Goal: Information Seeking & Learning: Learn about a topic

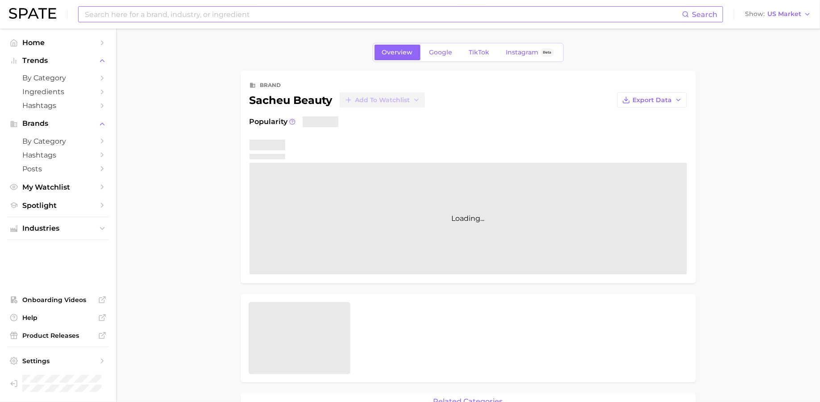
click at [193, 12] on input at bounding box center [383, 14] width 598 height 15
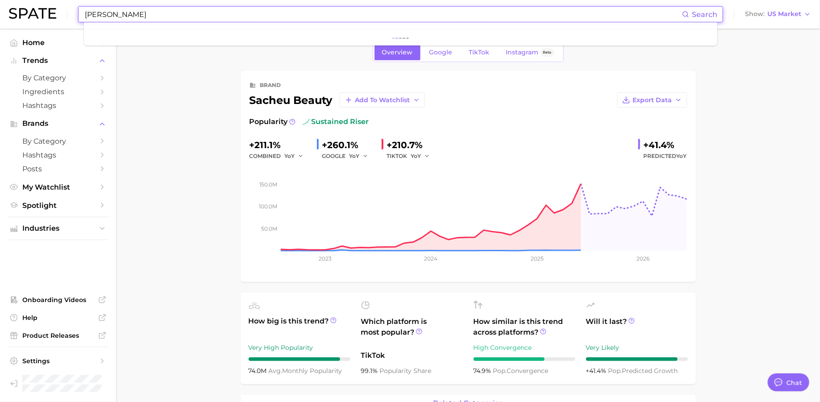
type input "laur"
type textarea "x"
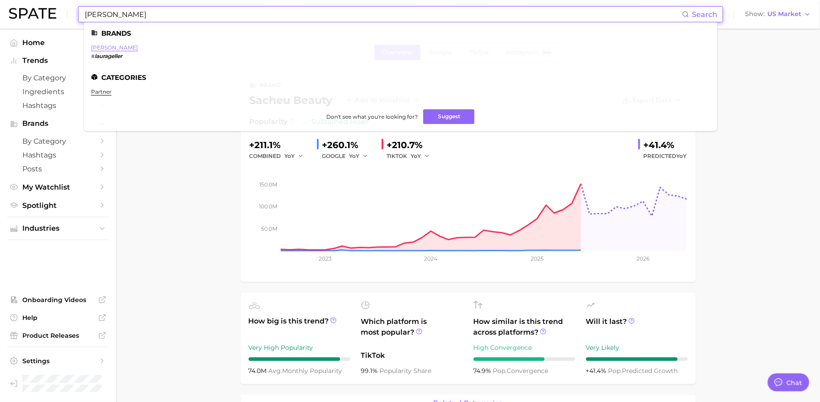
type input "[PERSON_NAME]"
click at [99, 46] on link "[PERSON_NAME]" at bounding box center [114, 47] width 47 height 7
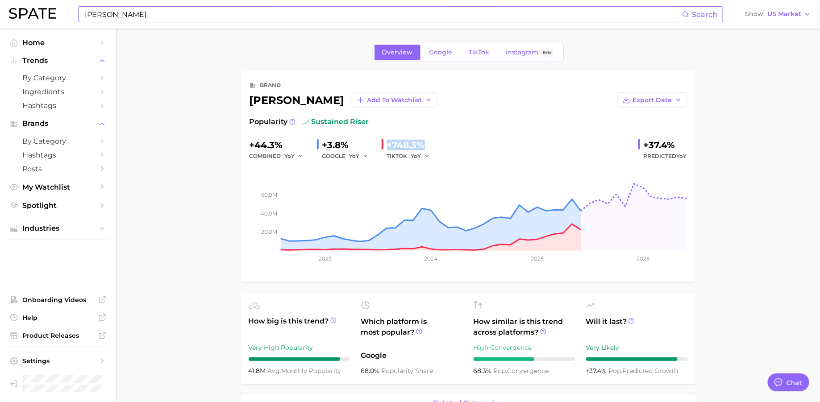
drag, startPoint x: 427, startPoint y: 141, endPoint x: 386, endPoint y: 139, distance: 41.1
click at [386, 139] on div "+748.3% TIKTOK YoY" at bounding box center [409, 150] width 54 height 24
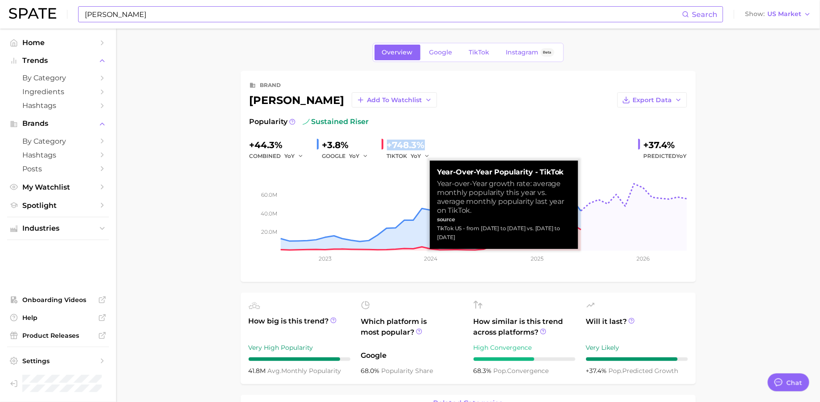
drag, startPoint x: 477, startPoint y: 243, endPoint x: 468, endPoint y: 238, distance: 10.0
click at [468, 238] on div "Year-over-Year Popularity - TikTok Year-over-Year growth rate: average monthly …" at bounding box center [504, 205] width 148 height 88
copy small "TikTok US - from [DATE] to [DATE] vs. [DATE] to [DATE]"
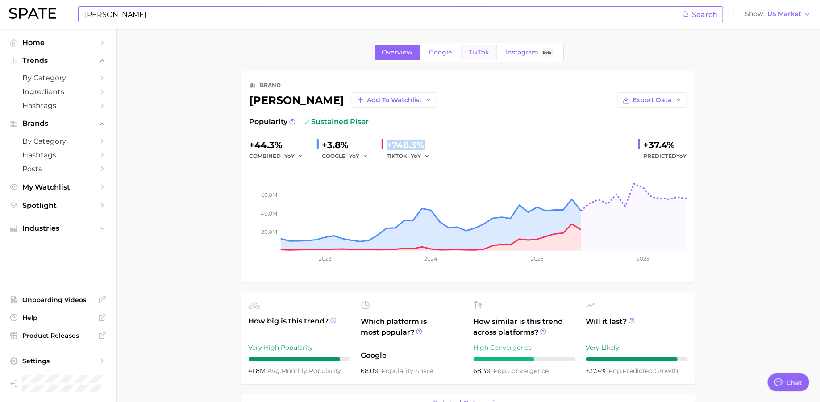
click at [479, 51] on span "TikTok" at bounding box center [479, 53] width 21 height 8
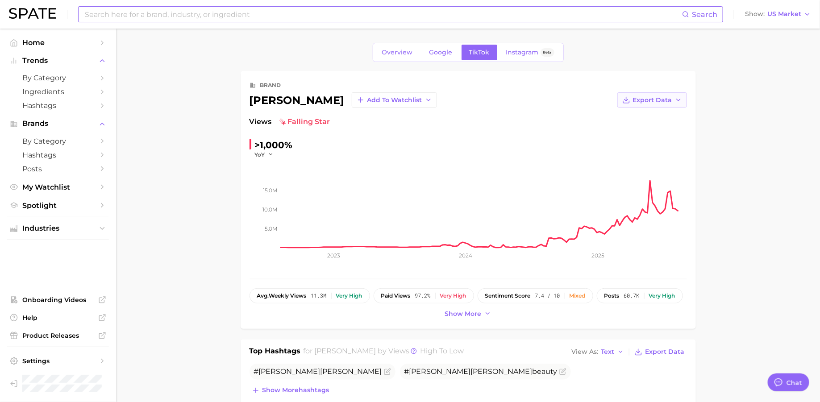
click at [647, 98] on span "Export Data" at bounding box center [652, 100] width 39 height 8
click at [638, 129] on span "Time Series Image" at bounding box center [634, 133] width 60 height 8
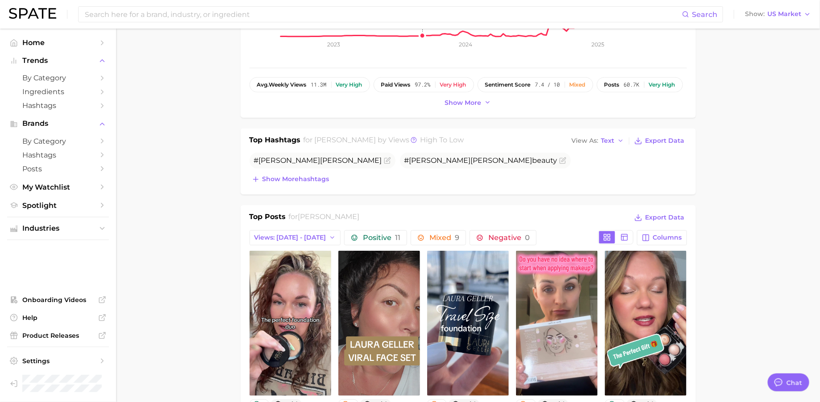
scroll to position [297, 0]
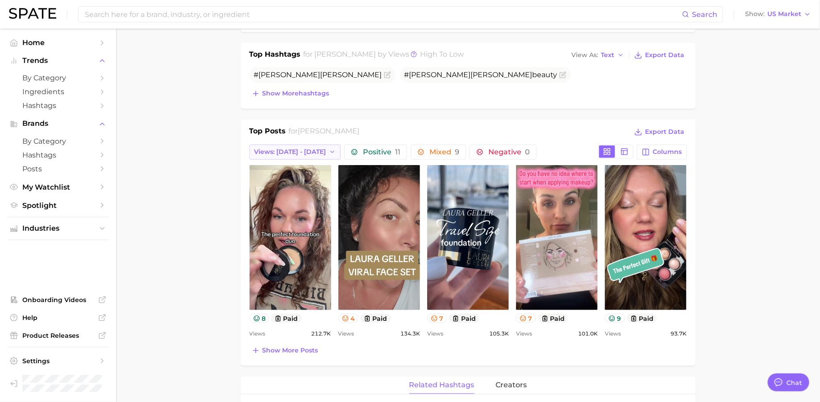
click at [298, 148] on span "Views: [DATE] - [DATE]" at bounding box center [290, 152] width 72 height 8
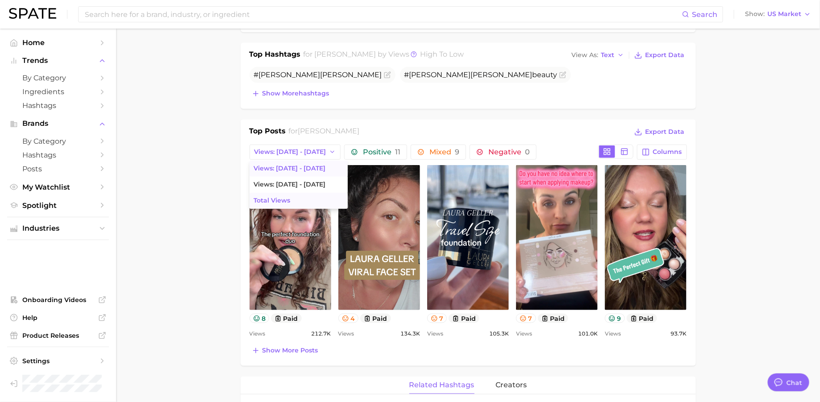
click at [283, 201] on span "Total Views" at bounding box center [272, 201] width 37 height 8
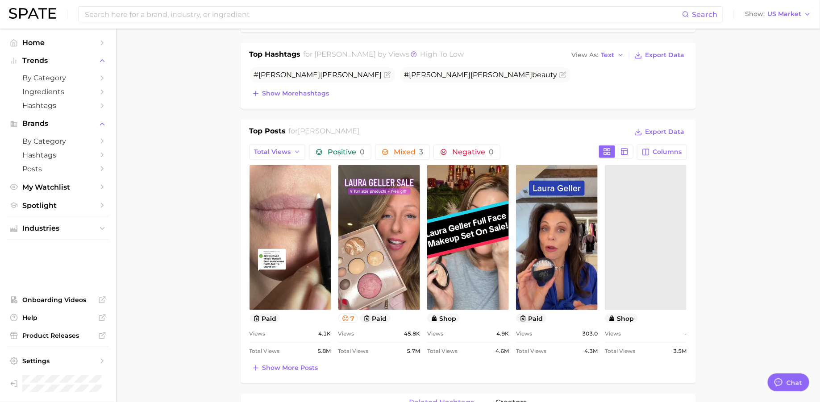
scroll to position [0, 0]
click at [272, 370] on button "Show more posts" at bounding box center [284, 368] width 71 height 12
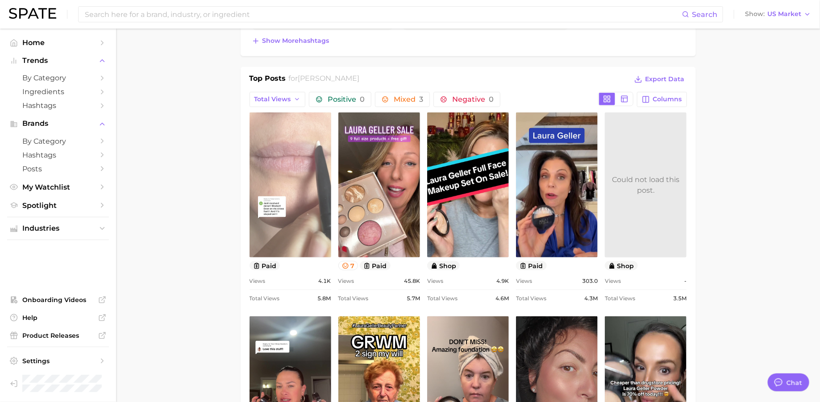
scroll to position [342, 0]
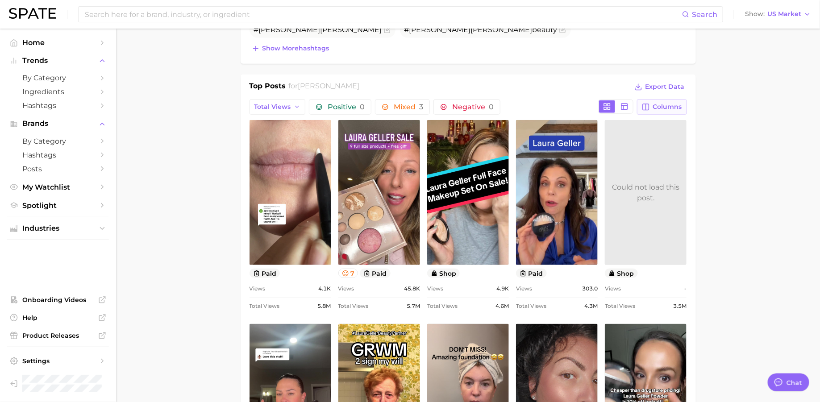
click at [648, 105] on icon "button" at bounding box center [646, 107] width 8 height 8
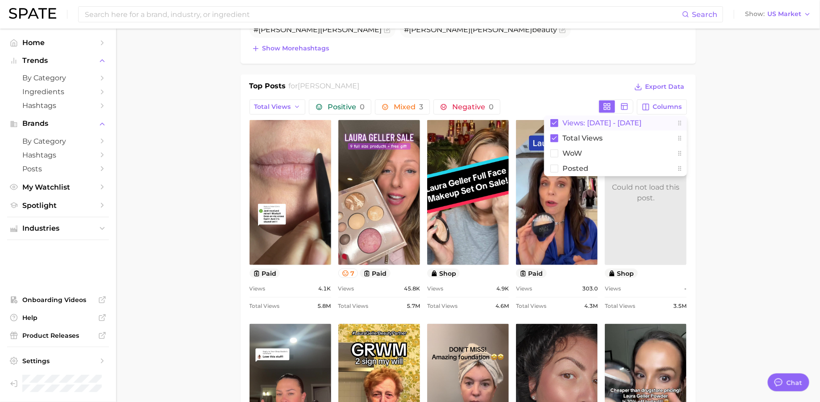
click at [596, 122] on span "Views: [DATE] - [DATE]" at bounding box center [602, 123] width 79 height 8
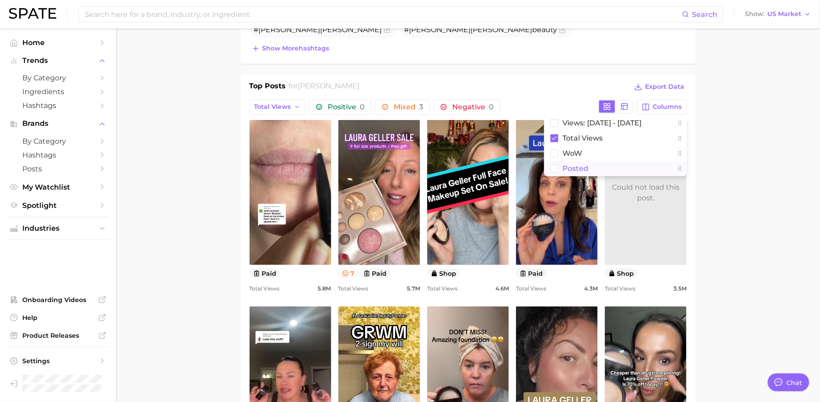
click at [582, 165] on span "Posted" at bounding box center [576, 169] width 26 height 8
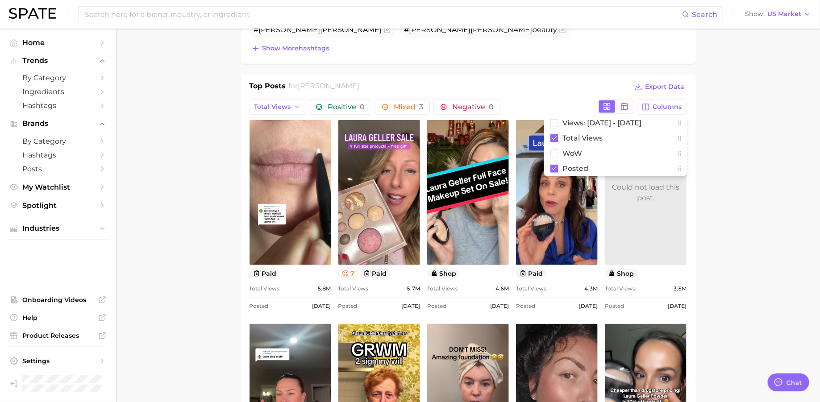
click at [703, 145] on main "Overview Google TikTok Instagram Beta brand [PERSON_NAME] Add to Watchlist Expo…" at bounding box center [468, 406] width 704 height 1438
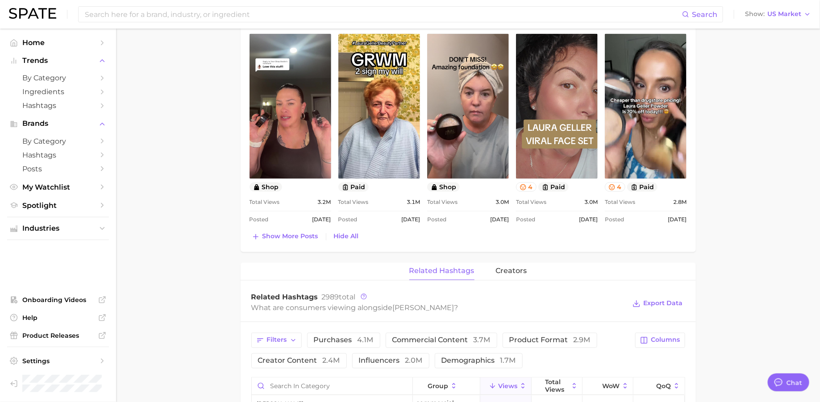
scroll to position [699, 0]
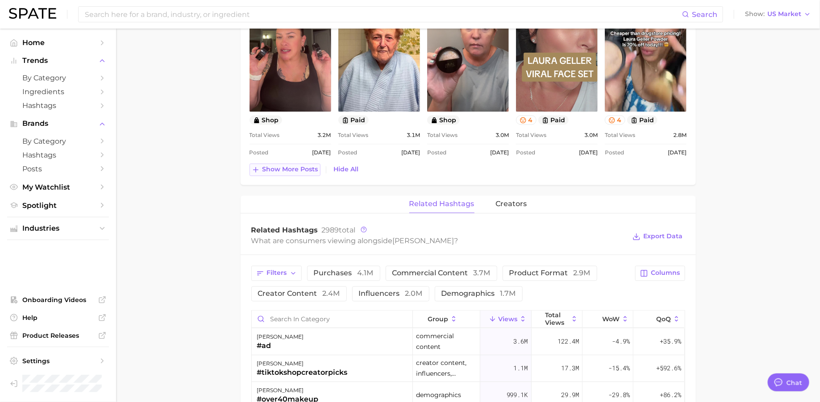
click at [298, 170] on span "Show more posts" at bounding box center [290, 170] width 56 height 8
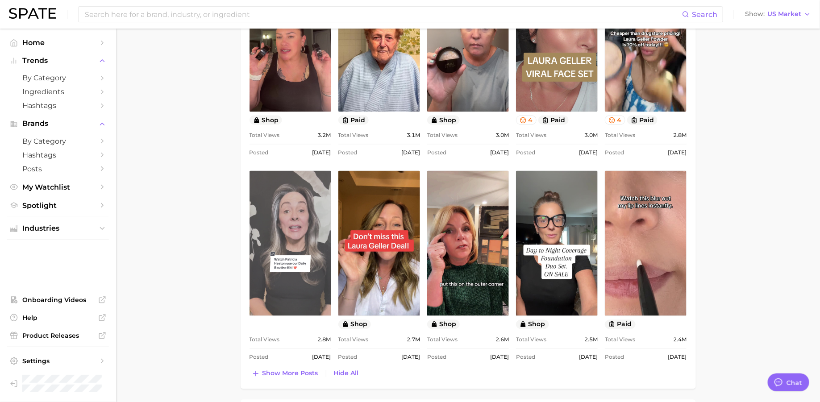
scroll to position [0, 0]
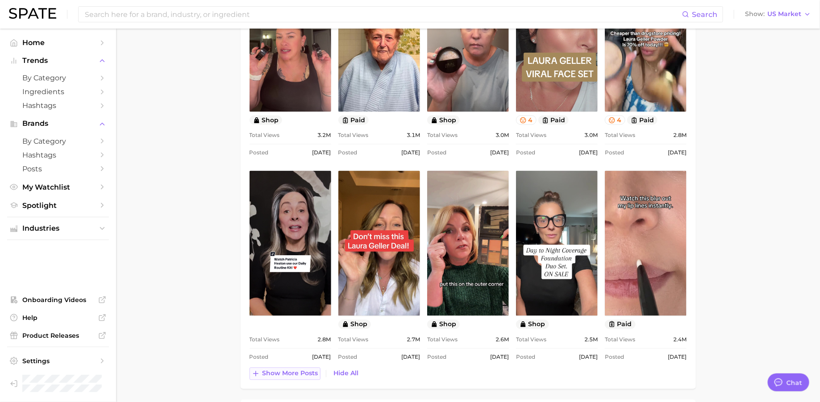
click at [282, 370] on span "Show more posts" at bounding box center [290, 374] width 56 height 8
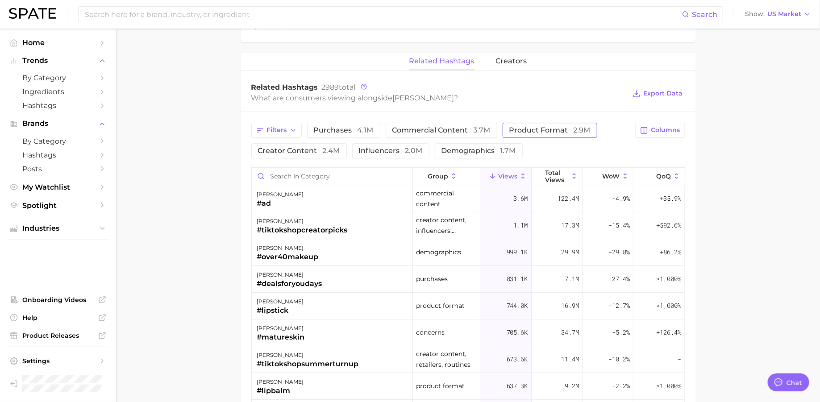
scroll to position [1248, 0]
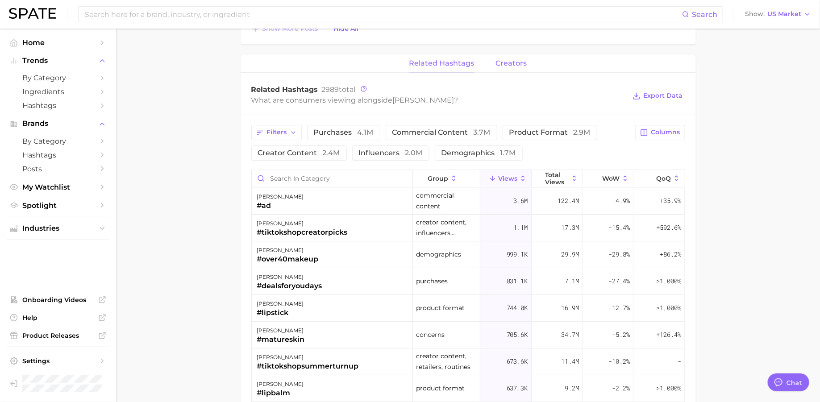
click at [515, 62] on span "creators" at bounding box center [511, 63] width 31 height 8
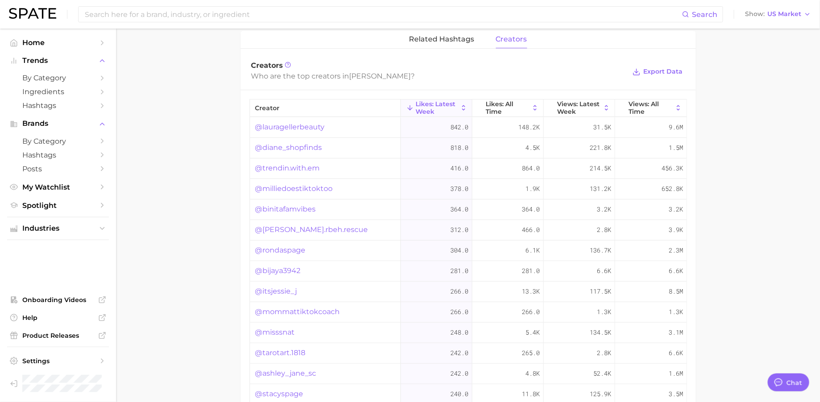
scroll to position [1274, 0]
click at [503, 104] on span "Likes: All Time" at bounding box center [507, 105] width 44 height 14
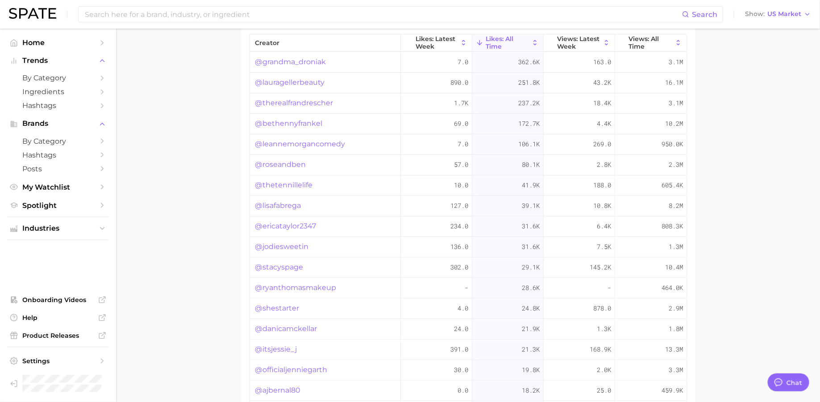
scroll to position [1335, 0]
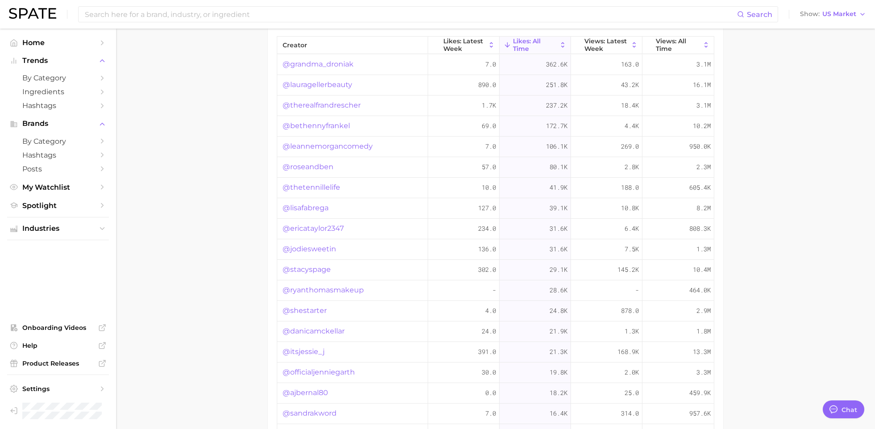
type textarea "x"
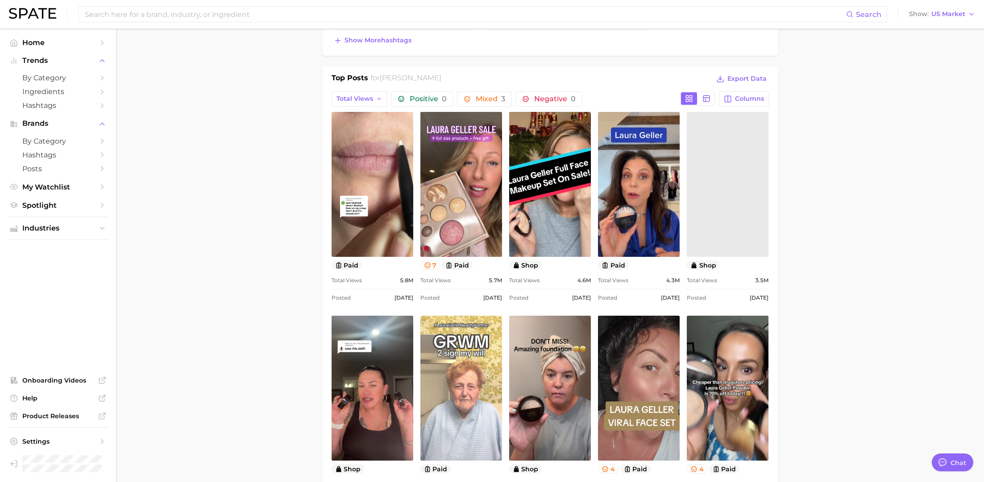
scroll to position [249, 0]
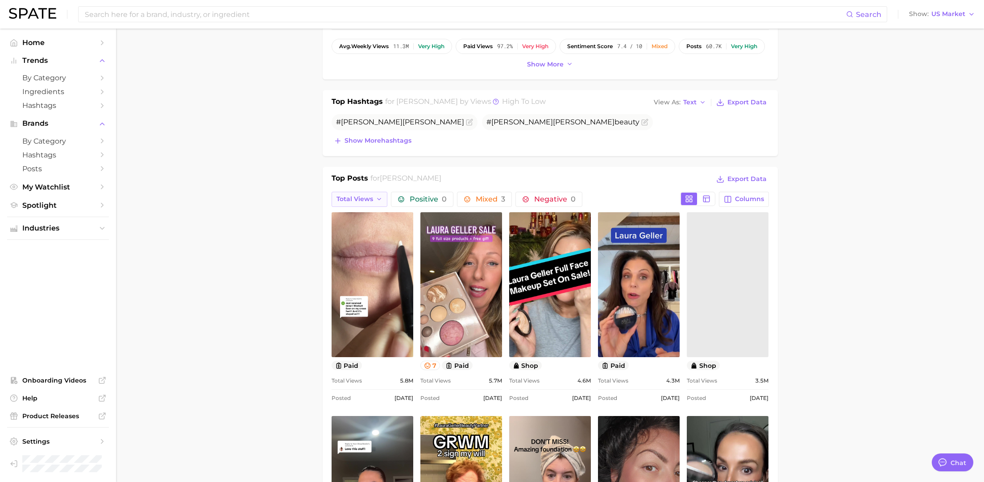
click at [356, 192] on button "Total Views" at bounding box center [360, 199] width 56 height 15
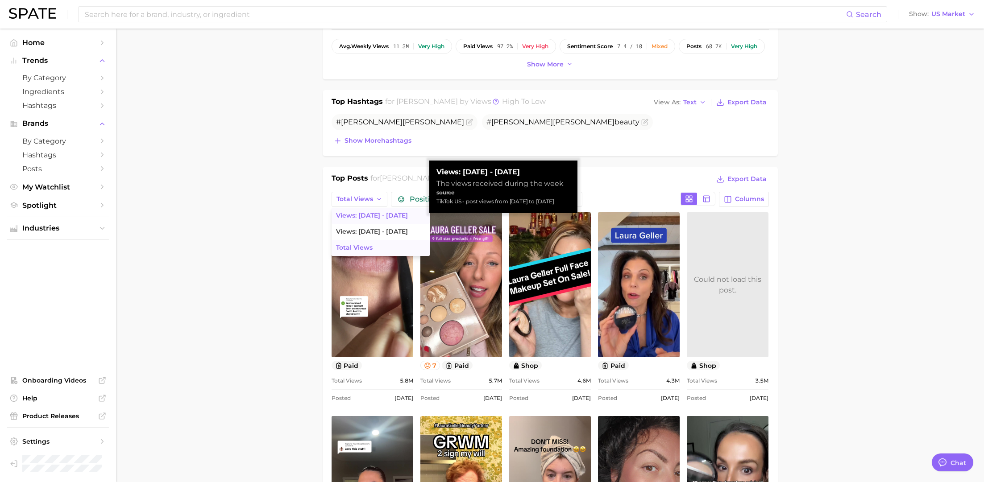
click at [369, 212] on span "Views: [DATE] - [DATE]" at bounding box center [372, 216] width 72 height 8
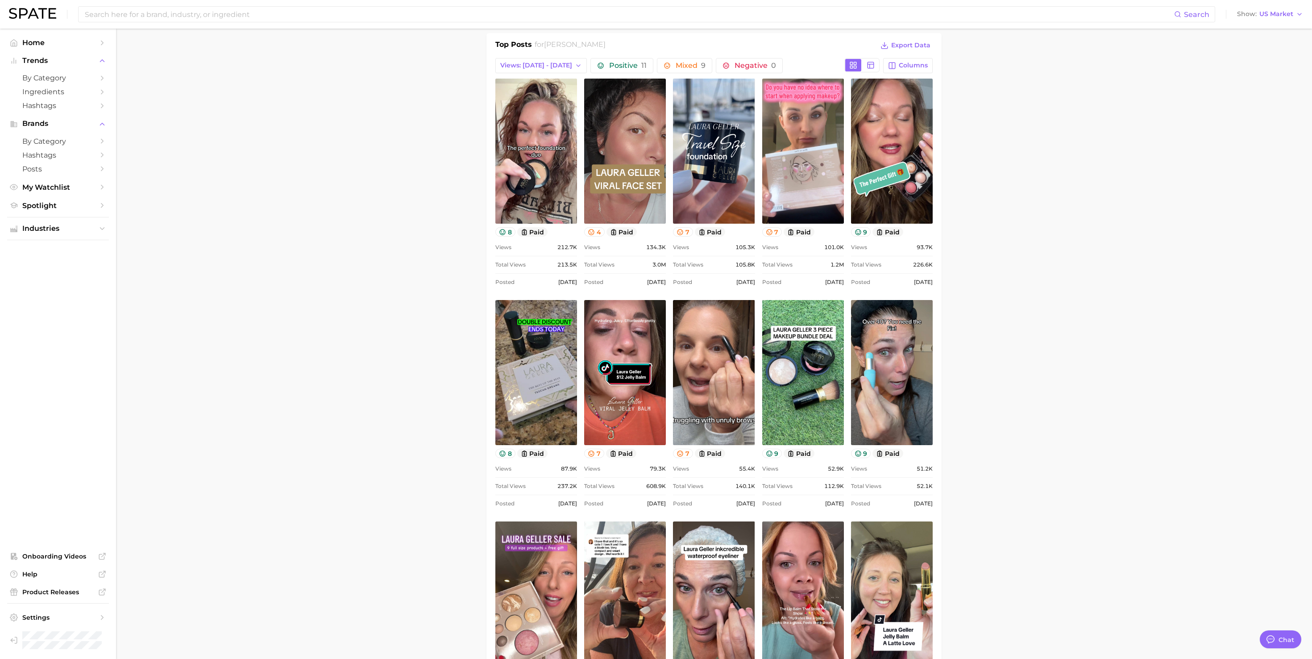
scroll to position [388, 0]
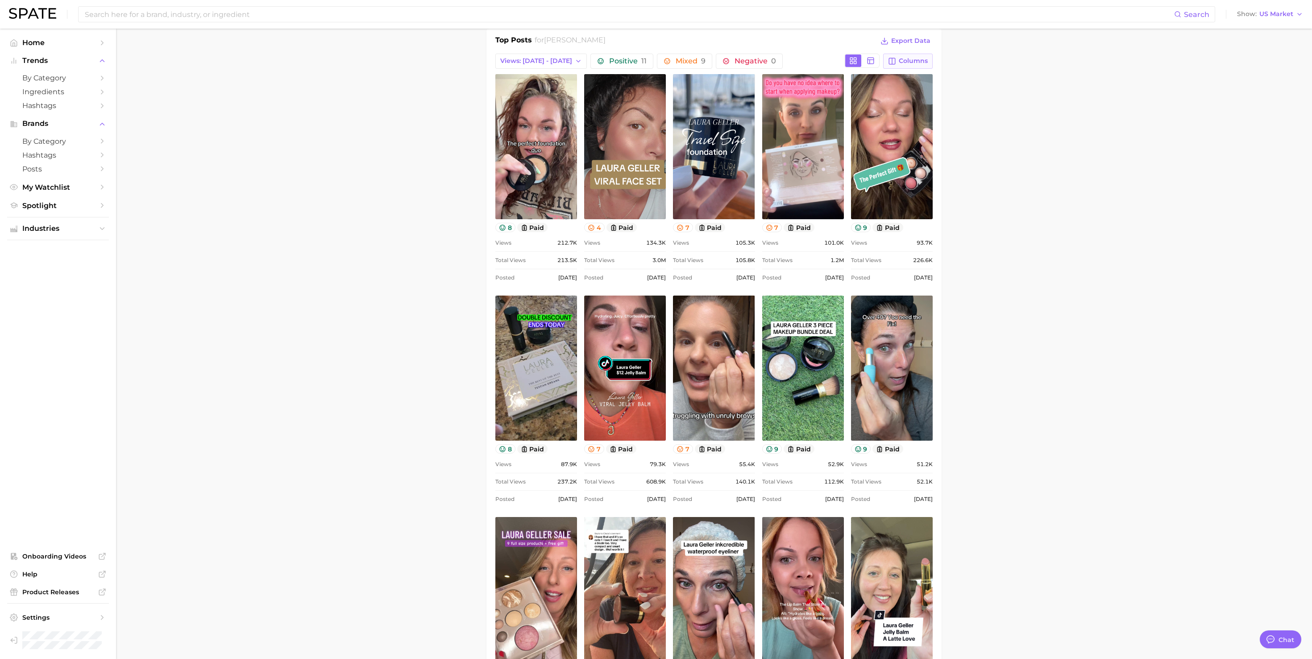
click at [819, 60] on span "Columns" at bounding box center [913, 61] width 29 height 8
click at [819, 122] on span "Posted" at bounding box center [822, 123] width 26 height 8
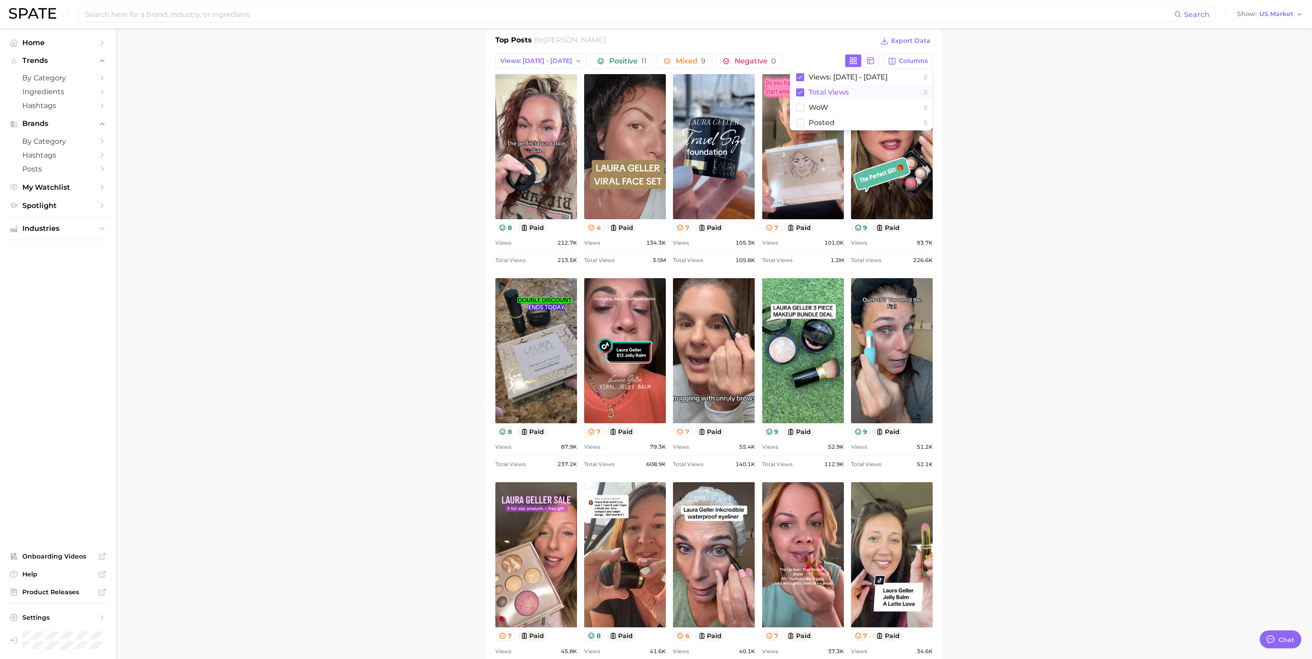
click at [819, 88] on span "Total Views" at bounding box center [829, 92] width 40 height 8
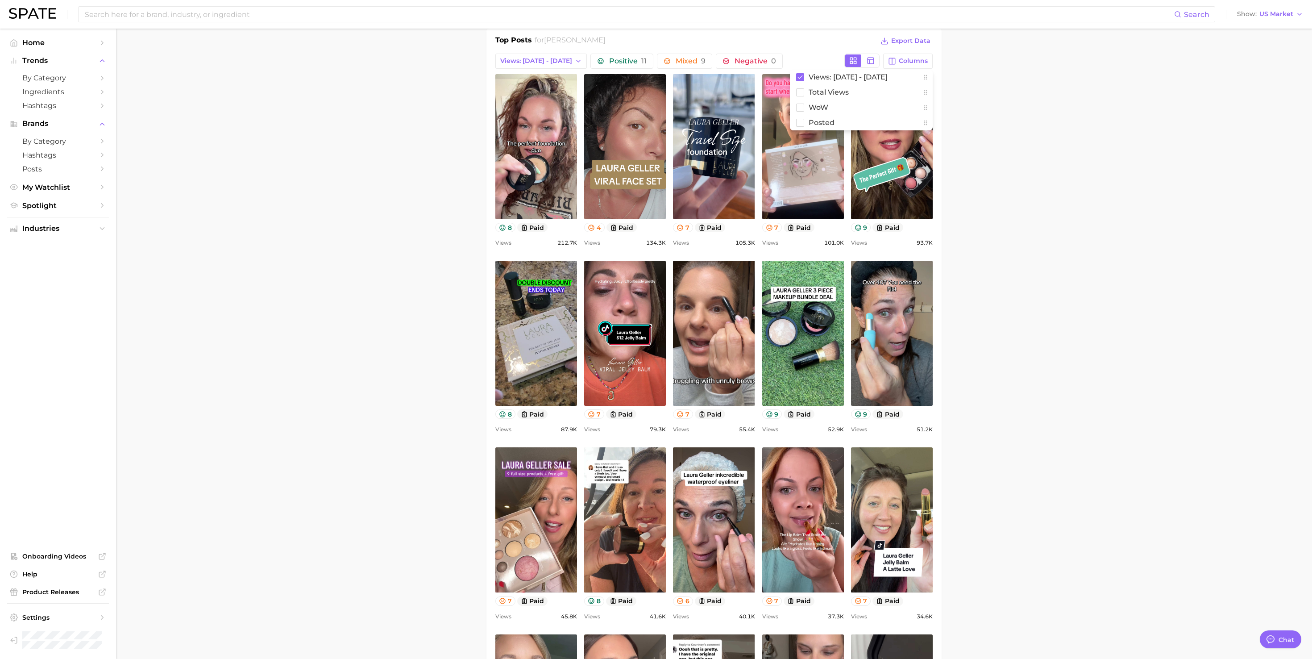
click at [819, 87] on main "Overview Google TikTok Instagram Beta brand [PERSON_NAME] Add to Watchlist Expo…" at bounding box center [714, 566] width 1196 height 1851
click at [819, 61] on span "Columns" at bounding box center [913, 61] width 29 height 8
click at [819, 77] on span "Views: [DATE] - [DATE]" at bounding box center [848, 77] width 79 height 8
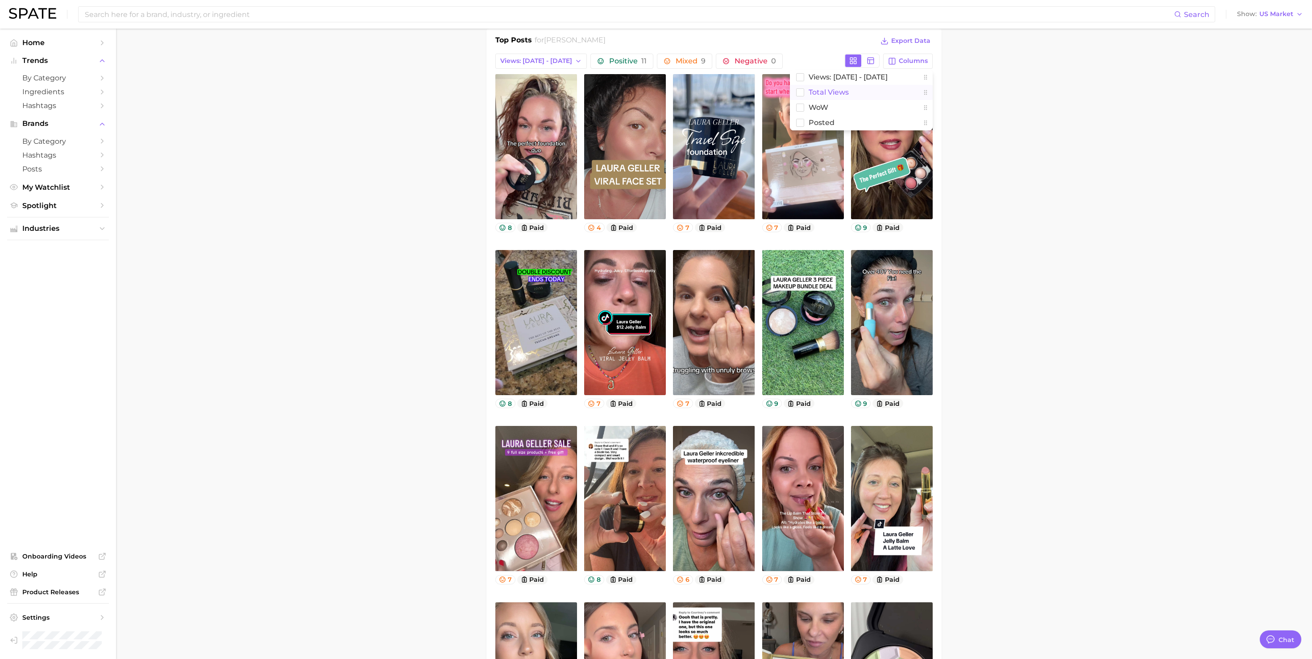
click at [819, 96] on span "Total Views" at bounding box center [829, 92] width 40 height 8
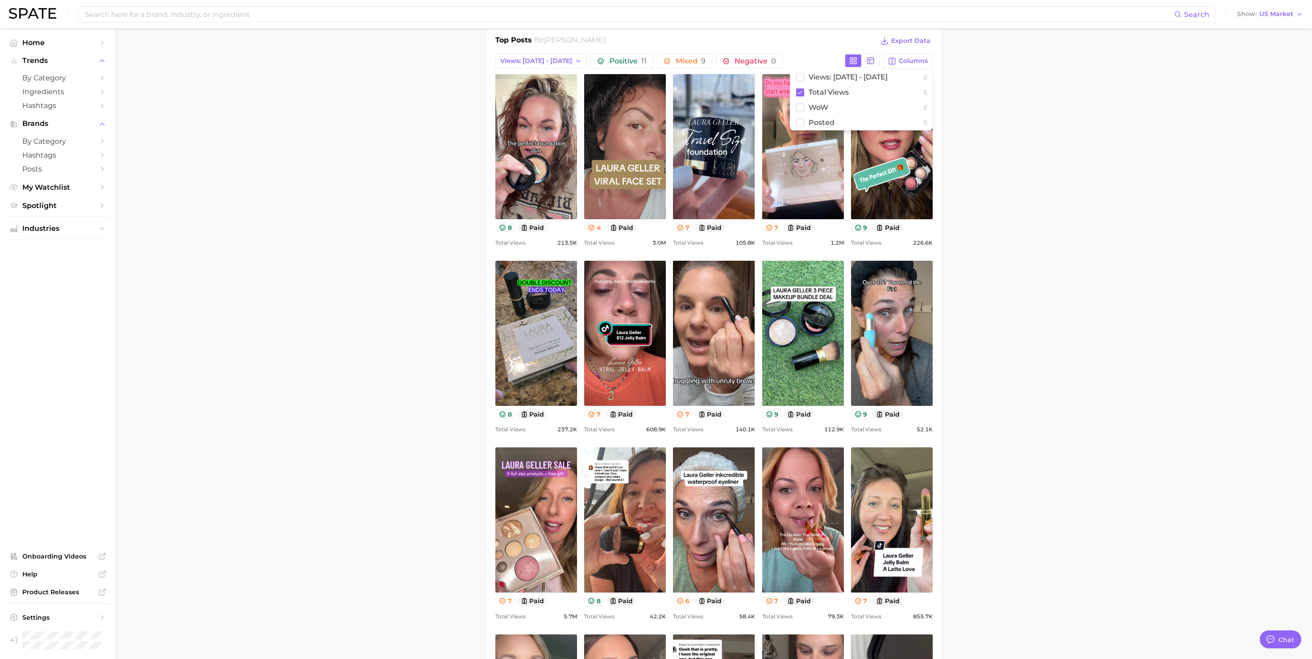
click at [819, 97] on main "Overview Google TikTok Instagram Beta brand [PERSON_NAME] Add to Watchlist Expo…" at bounding box center [714, 566] width 1196 height 1851
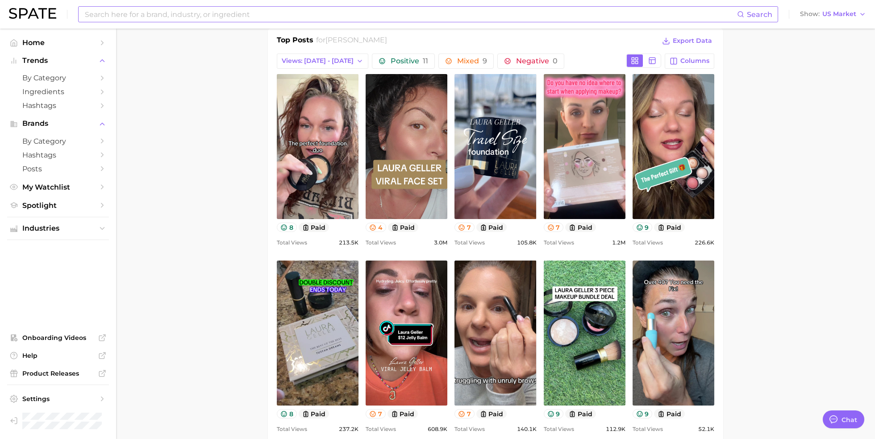
type textarea "x"
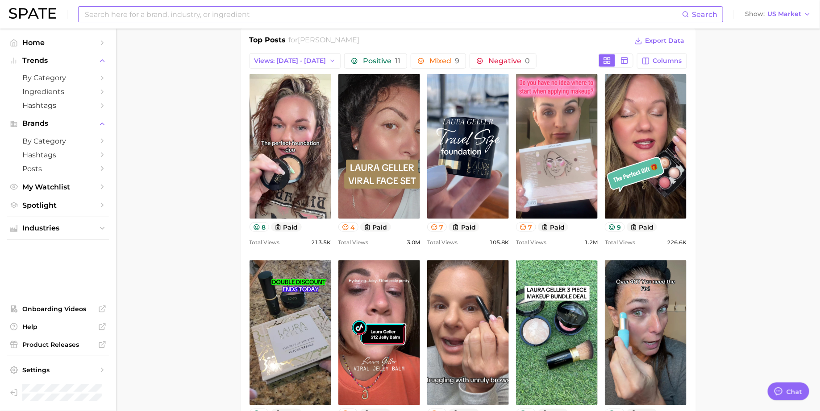
click at [366, 10] on input at bounding box center [383, 14] width 598 height 15
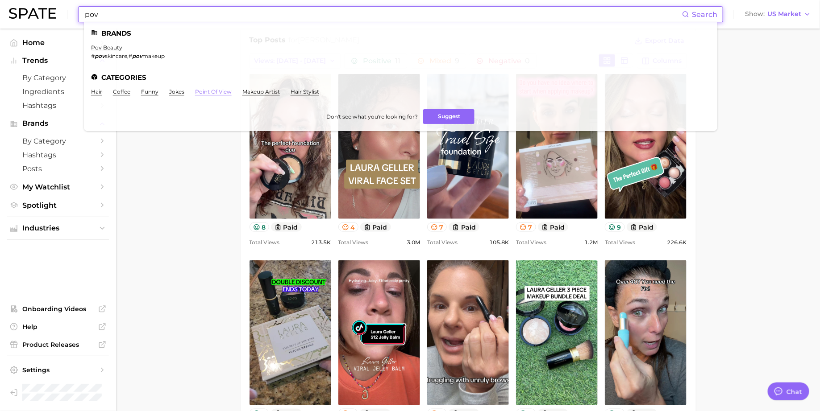
type input "pov"
click at [208, 91] on link "point of view" at bounding box center [213, 91] width 37 height 7
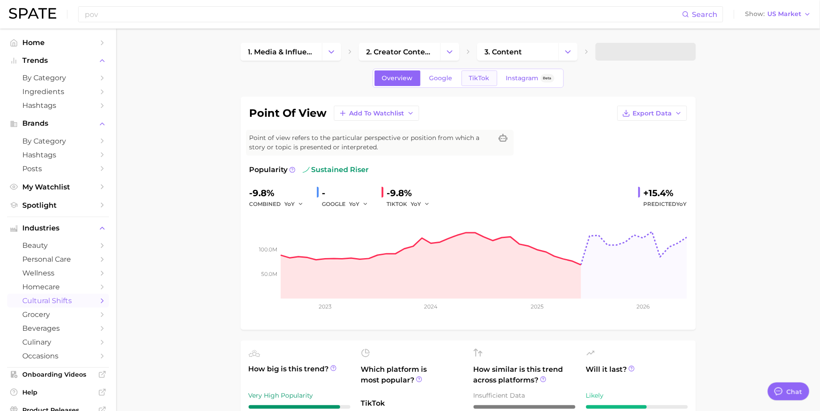
click at [475, 76] on span "TikTok" at bounding box center [479, 79] width 21 height 8
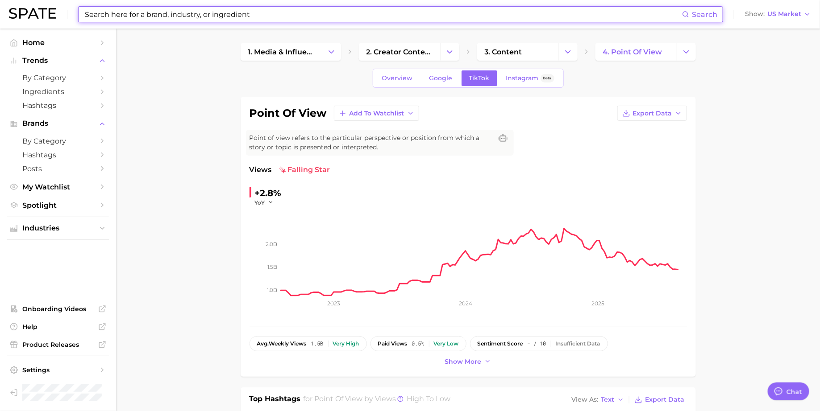
click at [351, 17] on input at bounding box center [383, 14] width 598 height 15
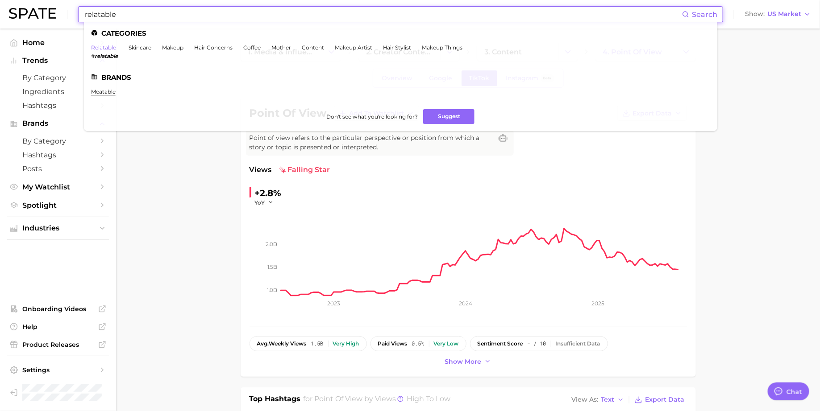
type input "relatable"
click at [112, 47] on link "relatable" at bounding box center [103, 47] width 25 height 7
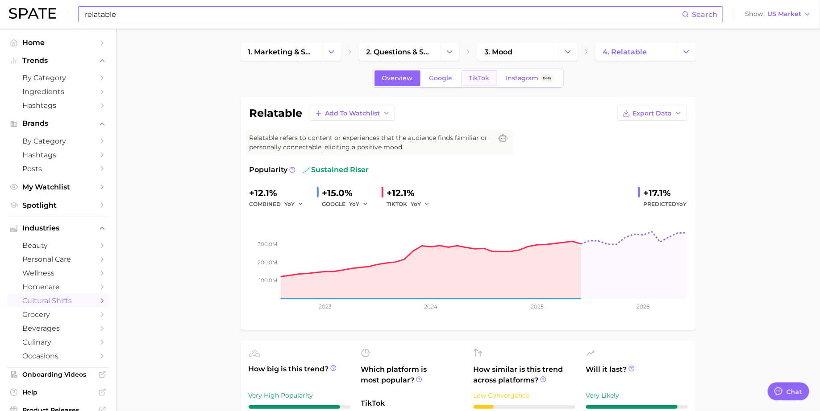
click at [481, 80] on span "TikTok" at bounding box center [479, 79] width 21 height 8
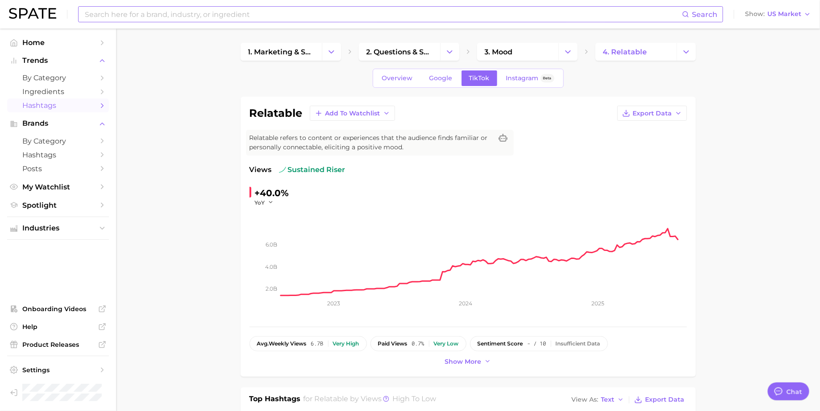
click at [72, 105] on span "Hashtags" at bounding box center [57, 105] width 71 height 8
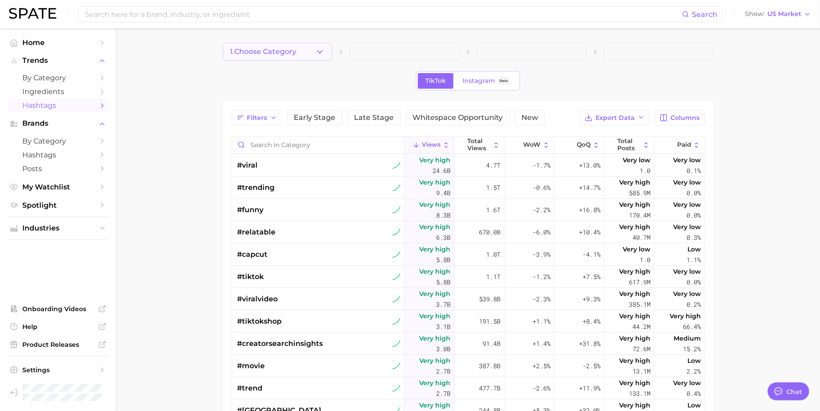
click at [319, 53] on icon "button" at bounding box center [319, 51] width 9 height 9
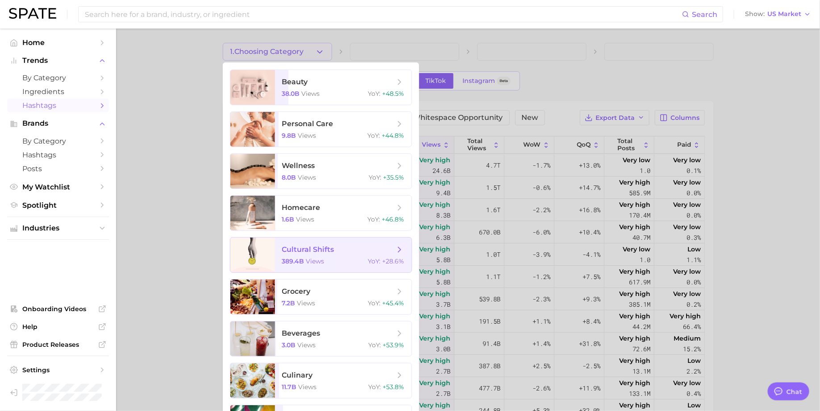
click at [317, 251] on span "cultural shifts" at bounding box center [308, 249] width 52 height 8
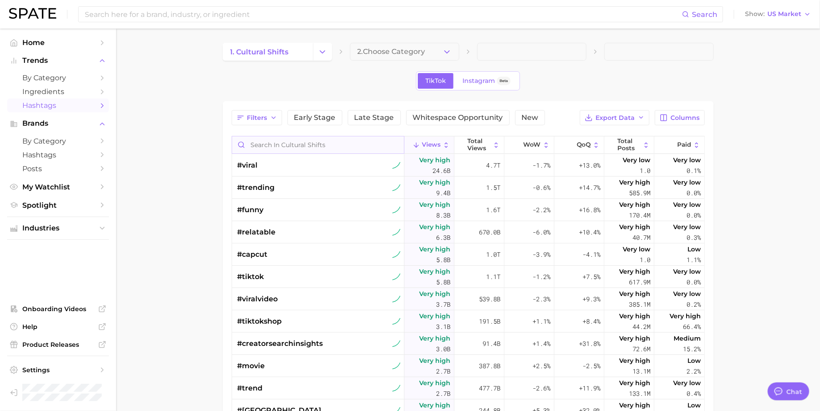
click at [336, 140] on input "Search in cultural shifts" at bounding box center [318, 145] width 172 height 17
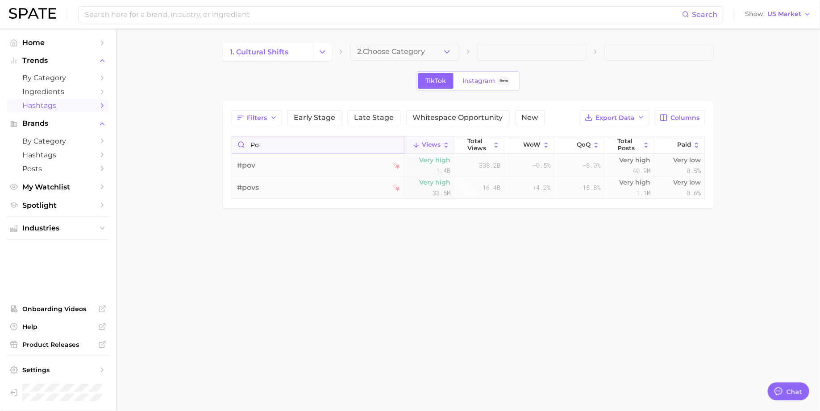
type input "p"
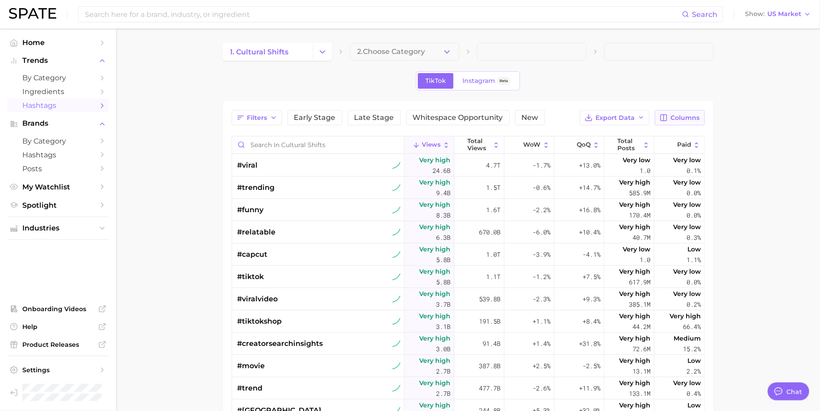
click at [683, 117] on span "Columns" at bounding box center [685, 118] width 29 height 8
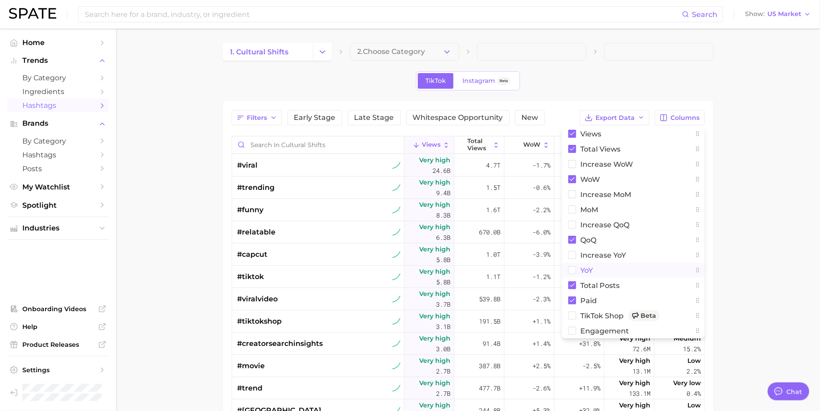
click at [586, 267] on span "YoY" at bounding box center [587, 271] width 12 height 8
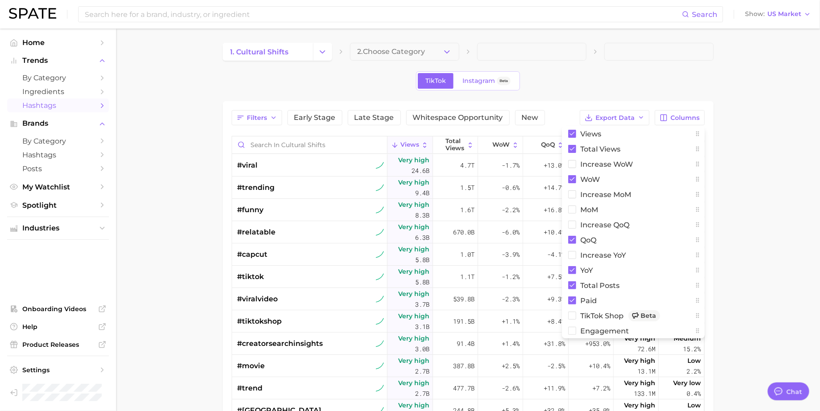
click at [752, 177] on main "1. cultural shifts 2. Choose Category TikTok Instagram Beta Filters Early Stage…" at bounding box center [468, 315] width 704 height 573
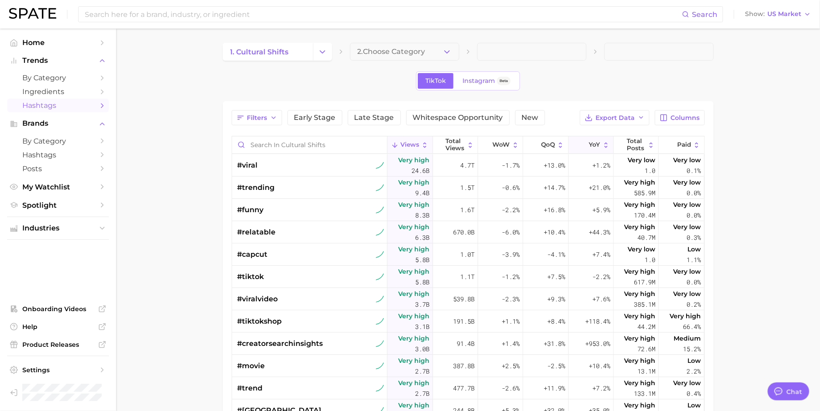
click at [595, 140] on button "YoY" at bounding box center [590, 145] width 45 height 17
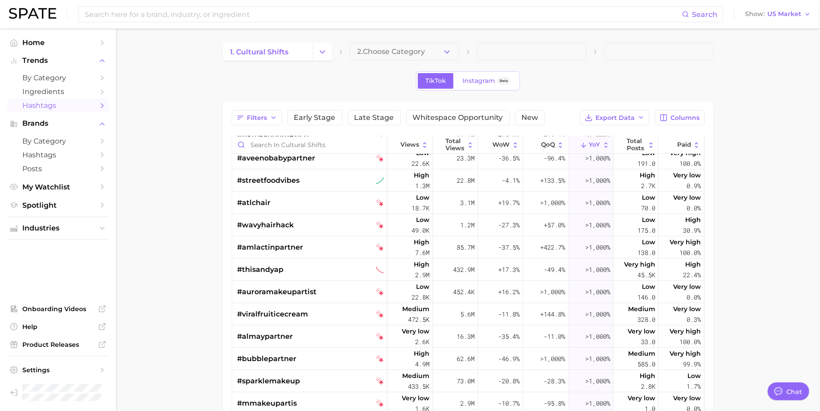
scroll to position [3356, 0]
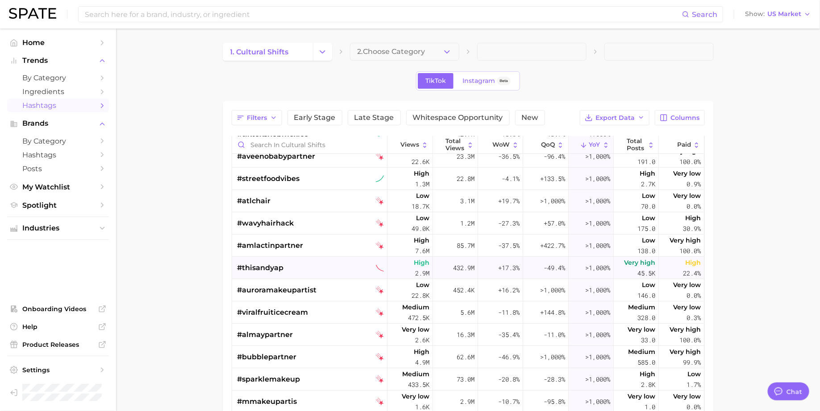
click at [313, 266] on div "#thisandyap" at bounding box center [310, 268] width 147 height 22
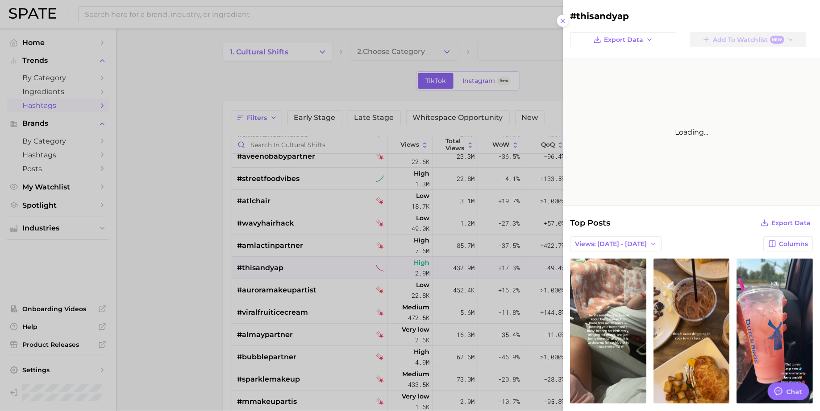
scroll to position [0, 0]
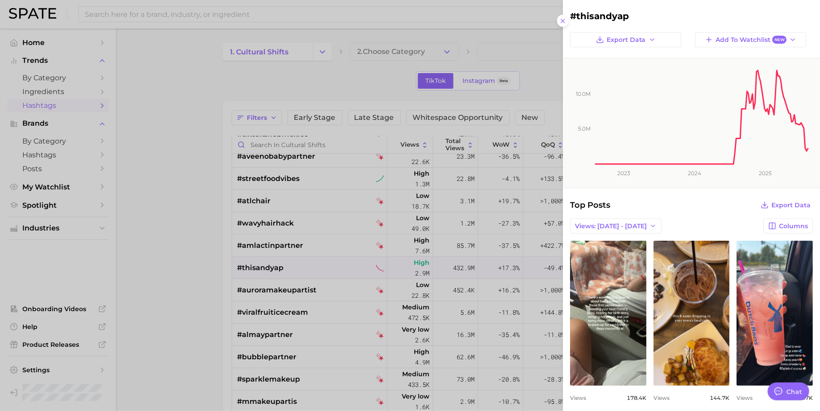
click at [206, 289] on div at bounding box center [410, 205] width 820 height 411
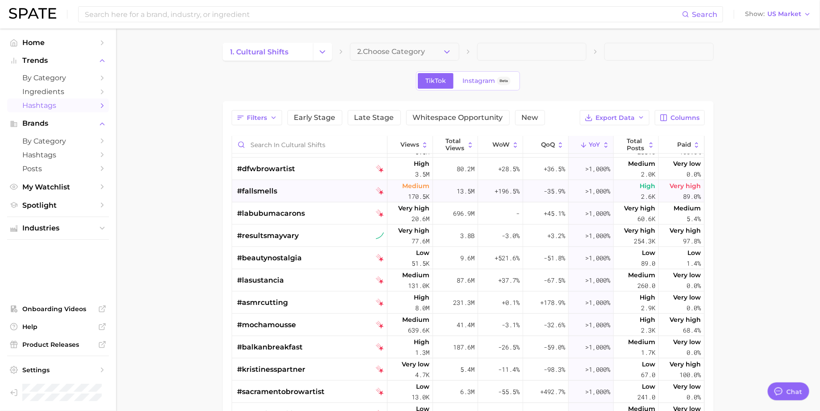
scroll to position [3639, 0]
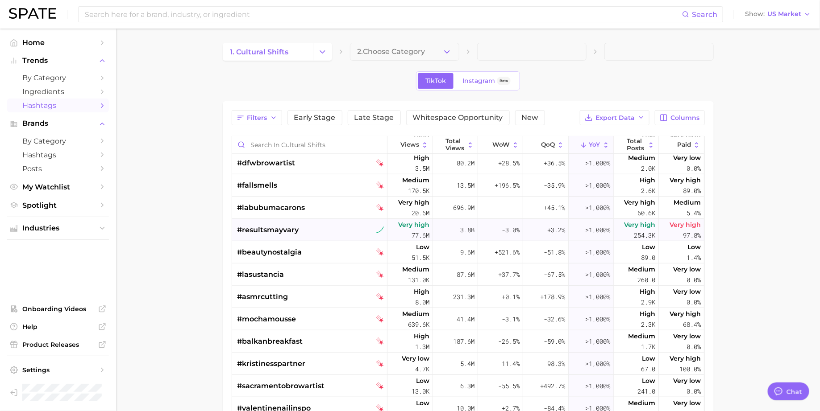
click at [286, 225] on span "#resultsmayvary" at bounding box center [268, 230] width 62 height 11
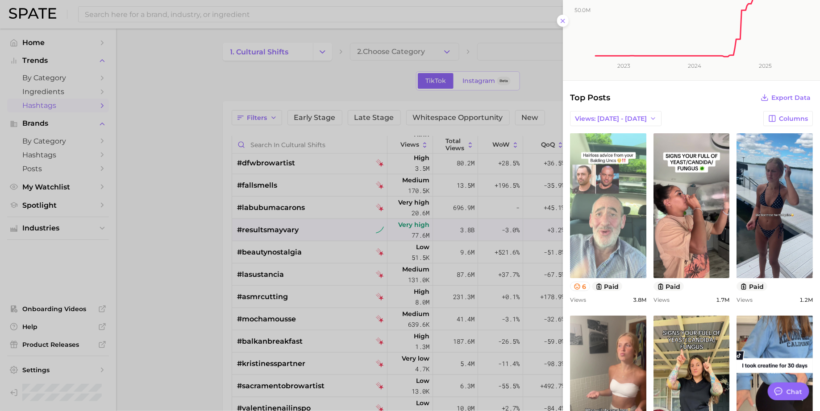
scroll to position [109, 0]
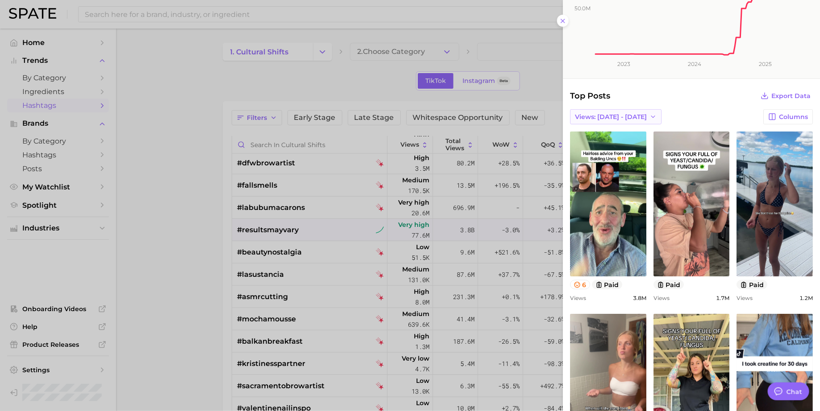
click at [621, 115] on span "Views: [DATE] - [DATE]" at bounding box center [611, 117] width 72 height 8
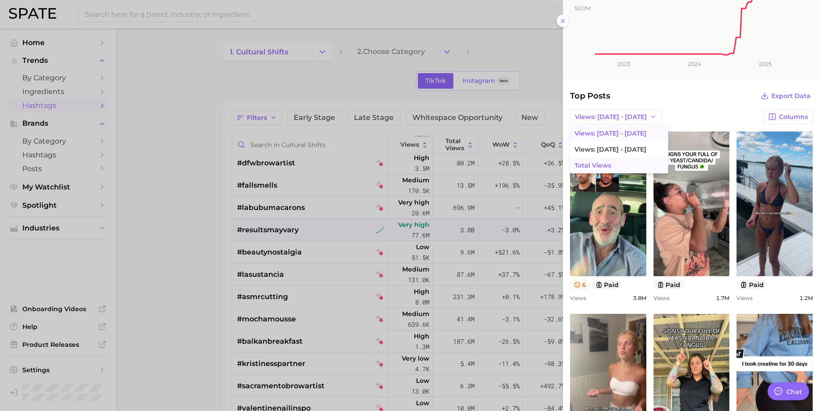
click at [602, 158] on button "Total Views" at bounding box center [619, 166] width 98 height 16
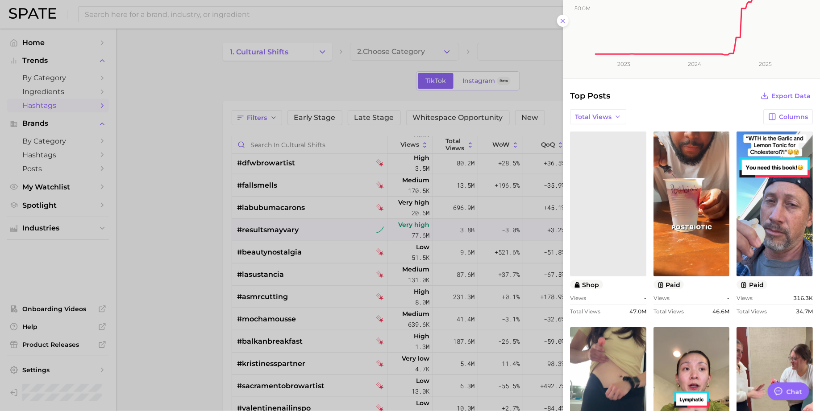
scroll to position [0, 0]
click at [195, 277] on div at bounding box center [410, 205] width 820 height 411
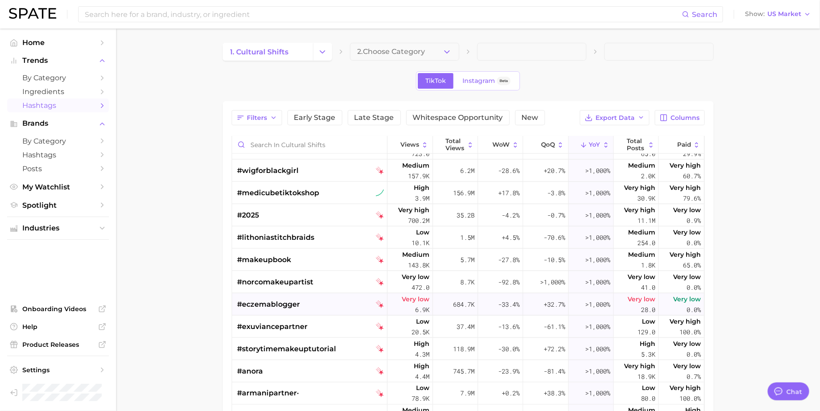
scroll to position [7155, 0]
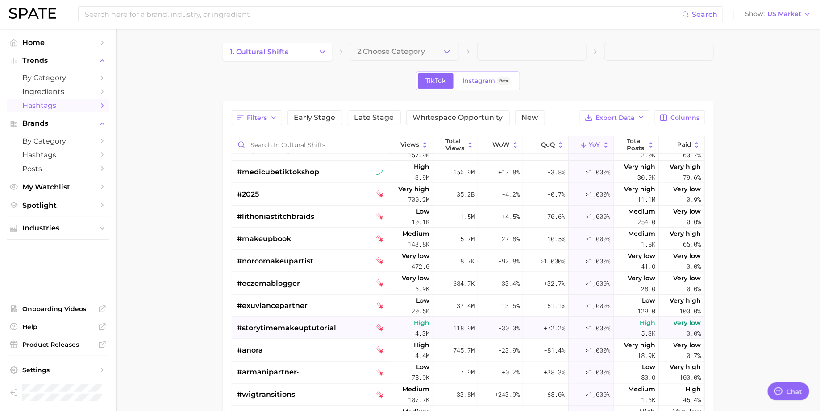
click at [312, 325] on span "#storytimemakeuptutorial" at bounding box center [286, 328] width 99 height 11
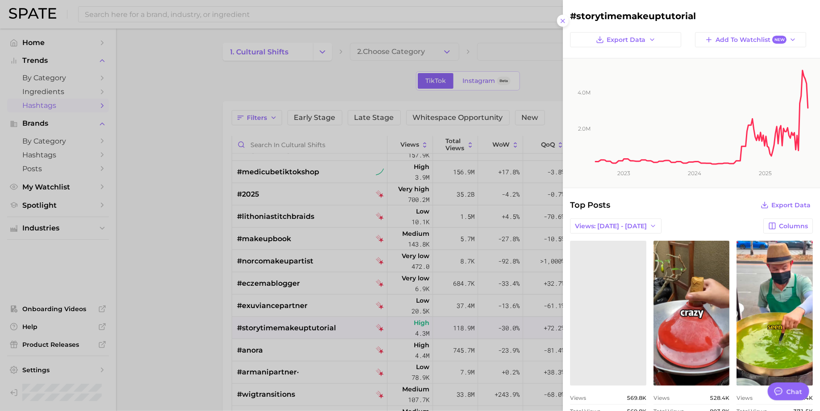
scroll to position [0, 0]
click at [731, 40] on span "Add to Watchlist New" at bounding box center [750, 40] width 71 height 8
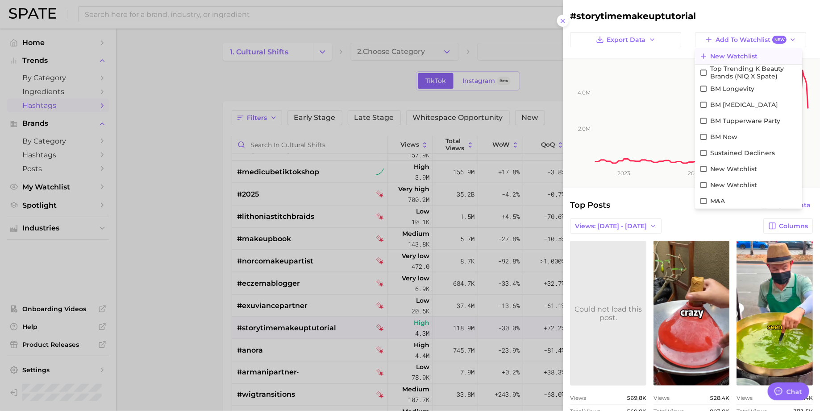
click at [729, 53] on span "New Watchlist" at bounding box center [733, 57] width 47 height 8
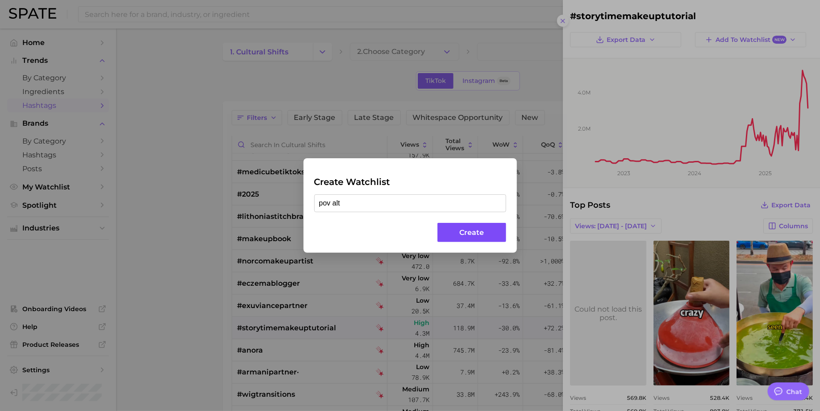
type input "pov alt"
click at [455, 241] on button "Create" at bounding box center [471, 232] width 68 height 19
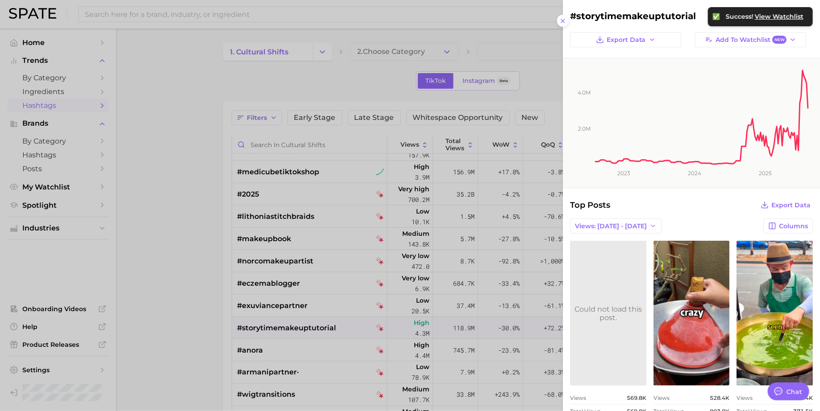
click at [326, 325] on div at bounding box center [410, 205] width 820 height 411
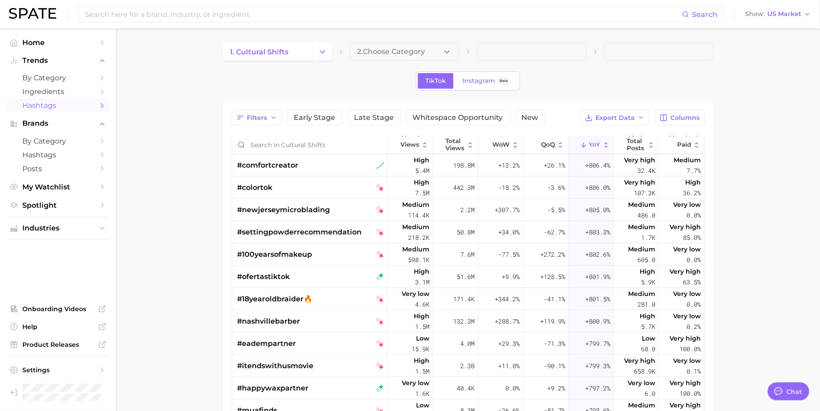
scroll to position [11826, 0]
click at [46, 230] on span "Industries" at bounding box center [57, 228] width 71 height 8
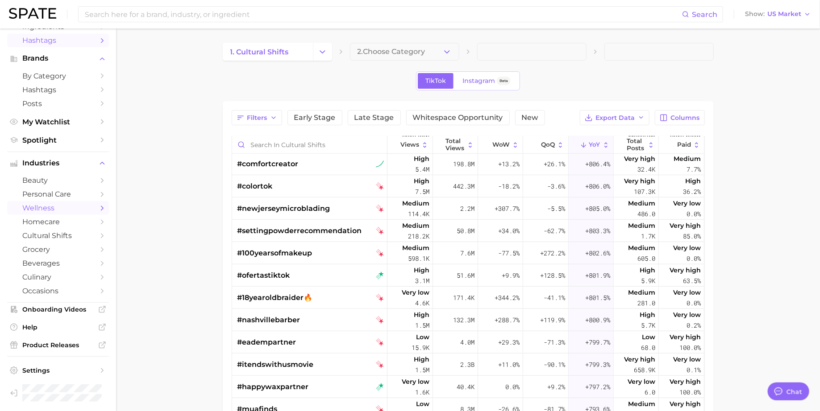
scroll to position [67, 0]
click at [146, 20] on input at bounding box center [383, 14] width 598 height 15
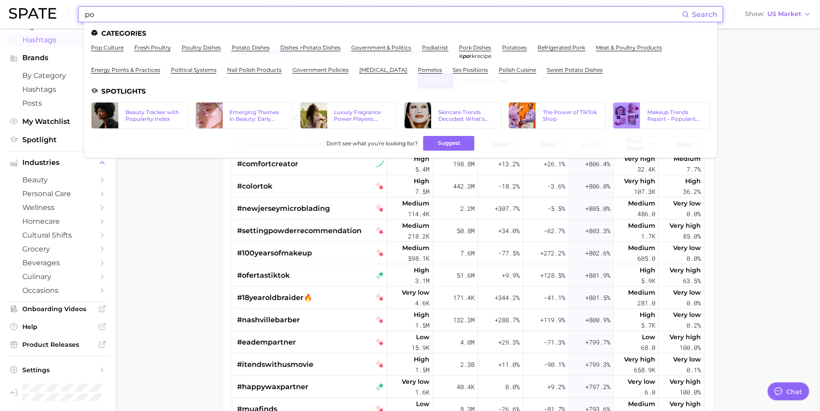
type input "po"
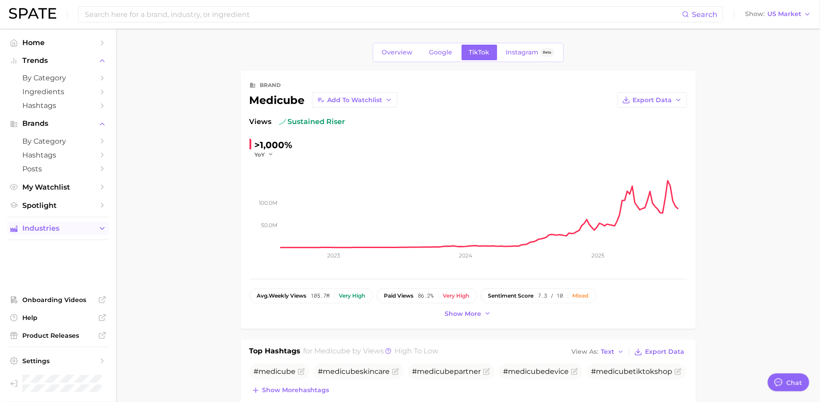
click at [31, 223] on button "Industries" at bounding box center [58, 228] width 102 height 13
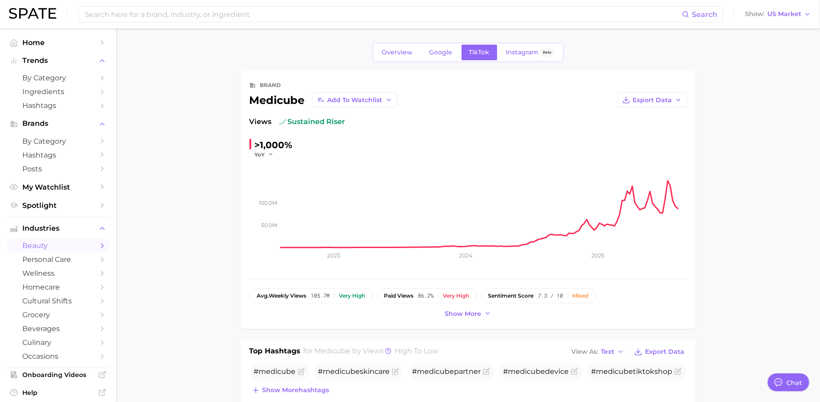
click at [35, 245] on span "beauty" at bounding box center [57, 245] width 71 height 8
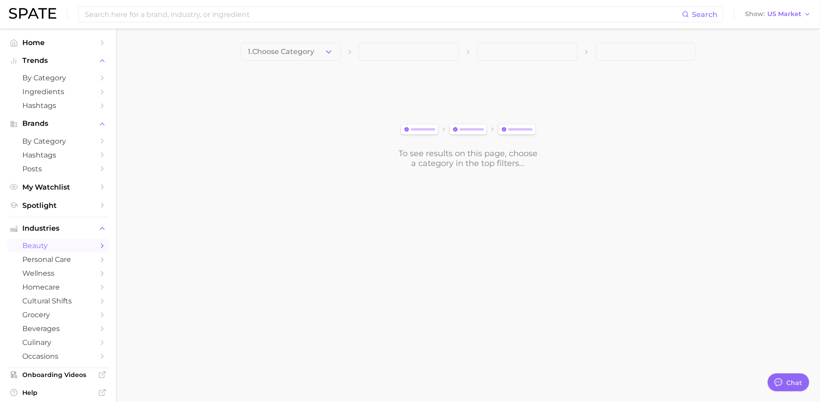
click at [318, 49] on button "1. Choose Category" at bounding box center [291, 52] width 100 height 18
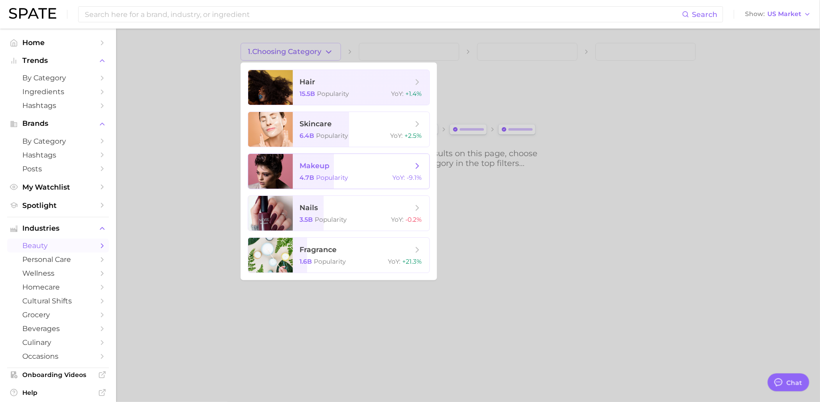
click at [300, 166] on span "makeup" at bounding box center [315, 166] width 30 height 8
type textarea "x"
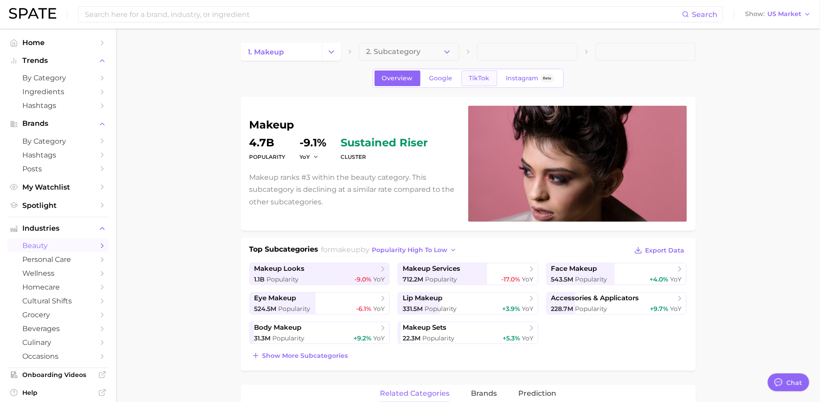
click at [475, 79] on span "TikTok" at bounding box center [479, 79] width 21 height 8
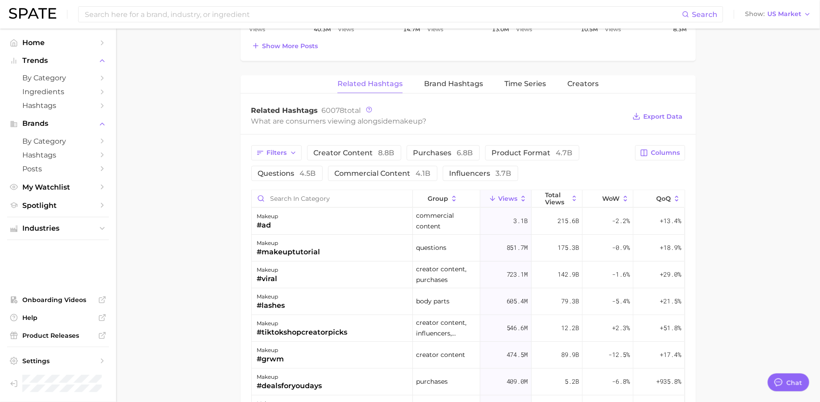
scroll to position [660, 0]
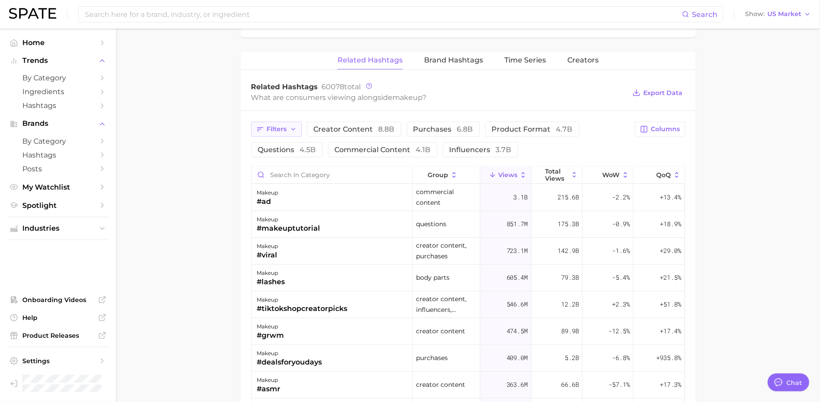
click at [277, 131] on button "Filters" at bounding box center [276, 129] width 50 height 15
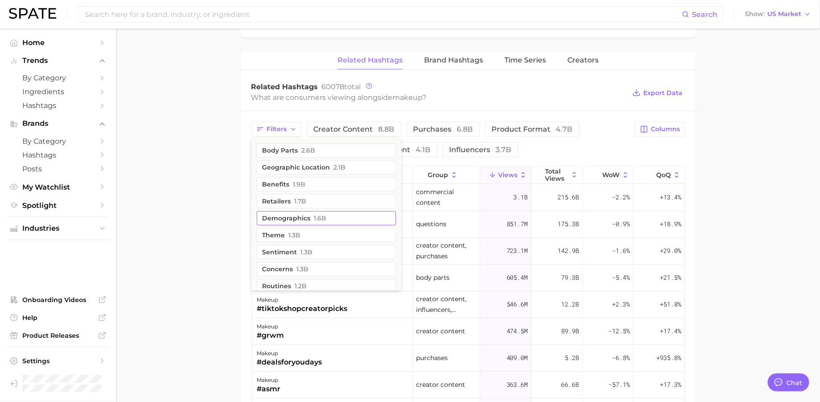
click at [273, 211] on button "demographics 1.6b" at bounding box center [326, 218] width 139 height 14
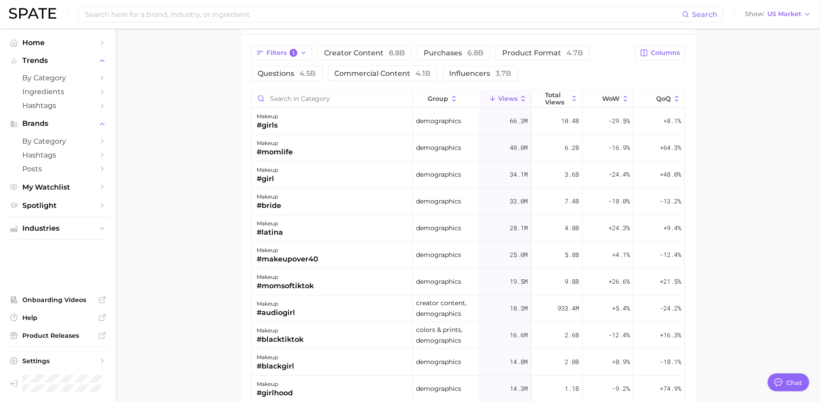
scroll to position [731, 0]
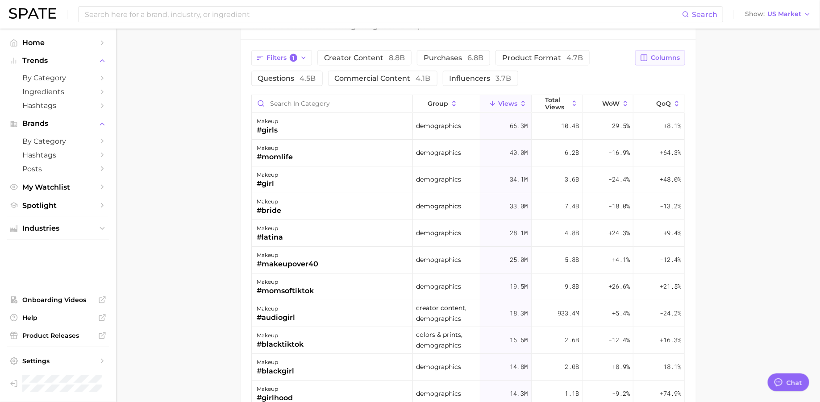
click at [650, 59] on button "Columns" at bounding box center [660, 57] width 50 height 15
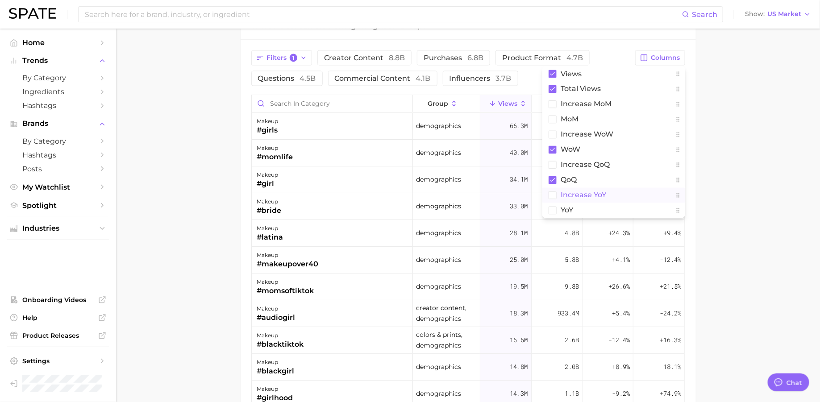
click at [579, 192] on span "increase YoY" at bounding box center [584, 195] width 46 height 8
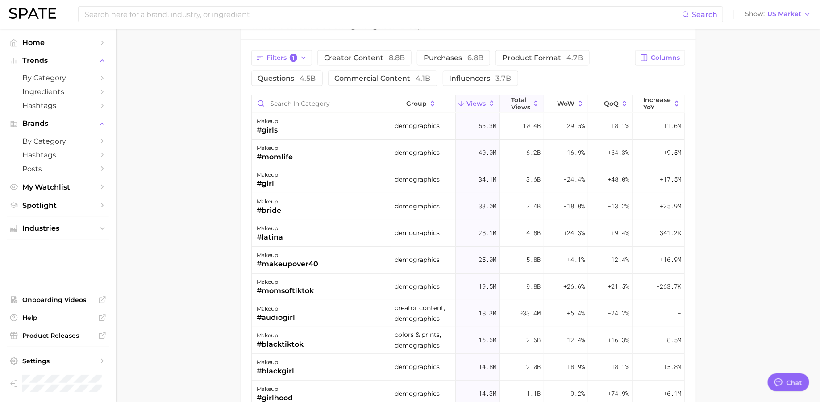
click at [523, 98] on span "Total Views" at bounding box center [520, 104] width 19 height 14
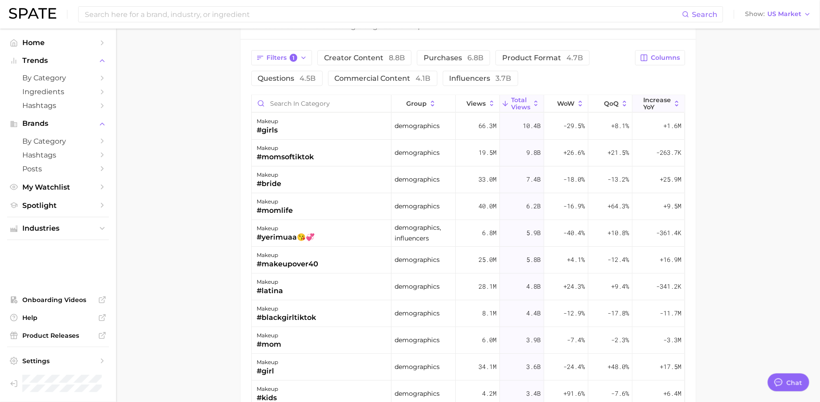
click at [659, 98] on span "increase YoY" at bounding box center [657, 104] width 28 height 14
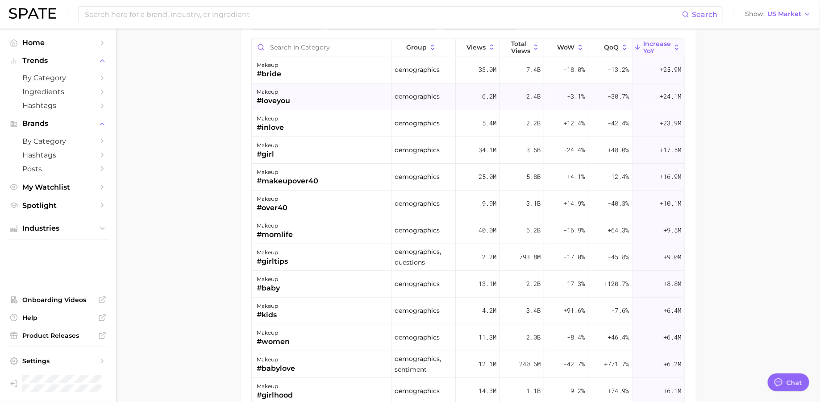
scroll to position [783, 0]
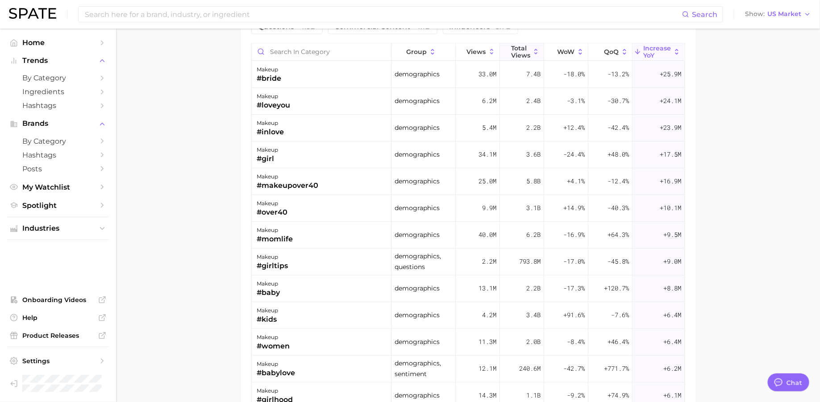
click at [514, 49] on span "Total Views" at bounding box center [520, 52] width 19 height 14
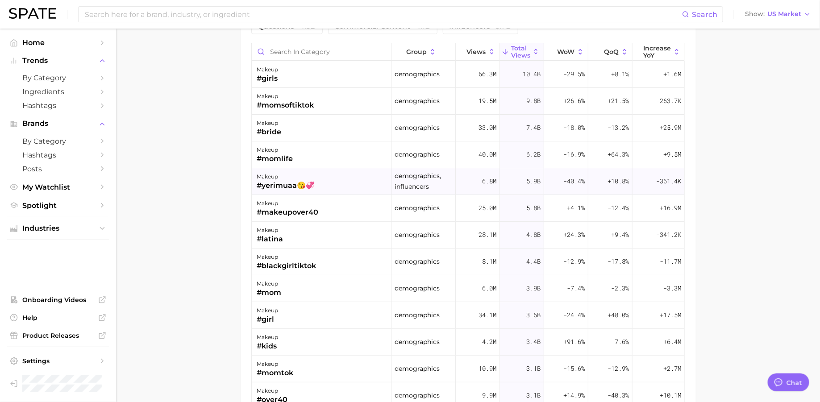
click at [272, 181] on div "#yerimuaa😘💞" at bounding box center [286, 186] width 58 height 11
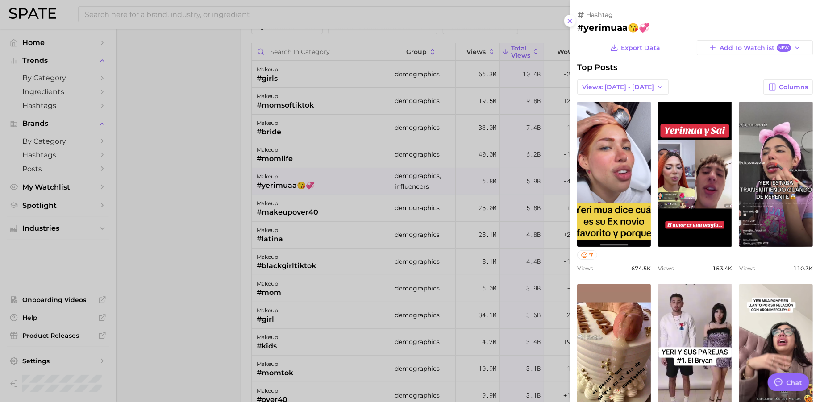
scroll to position [0, 0]
click at [225, 187] on div at bounding box center [410, 201] width 820 height 402
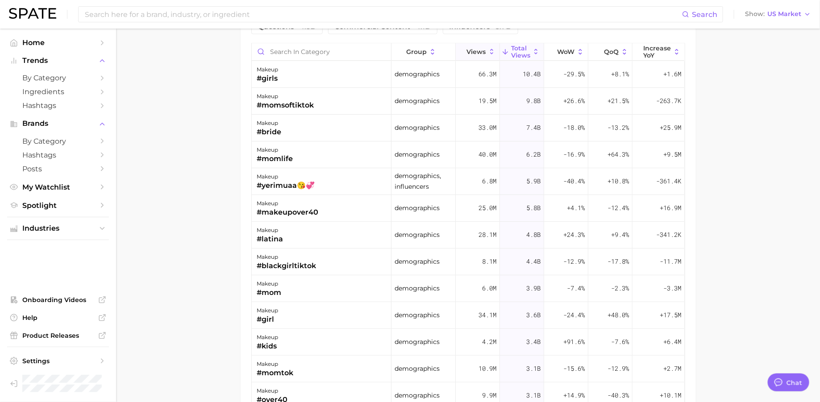
click at [477, 49] on span "Views" at bounding box center [476, 52] width 19 height 7
